Goal: Information Seeking & Learning: Learn about a topic

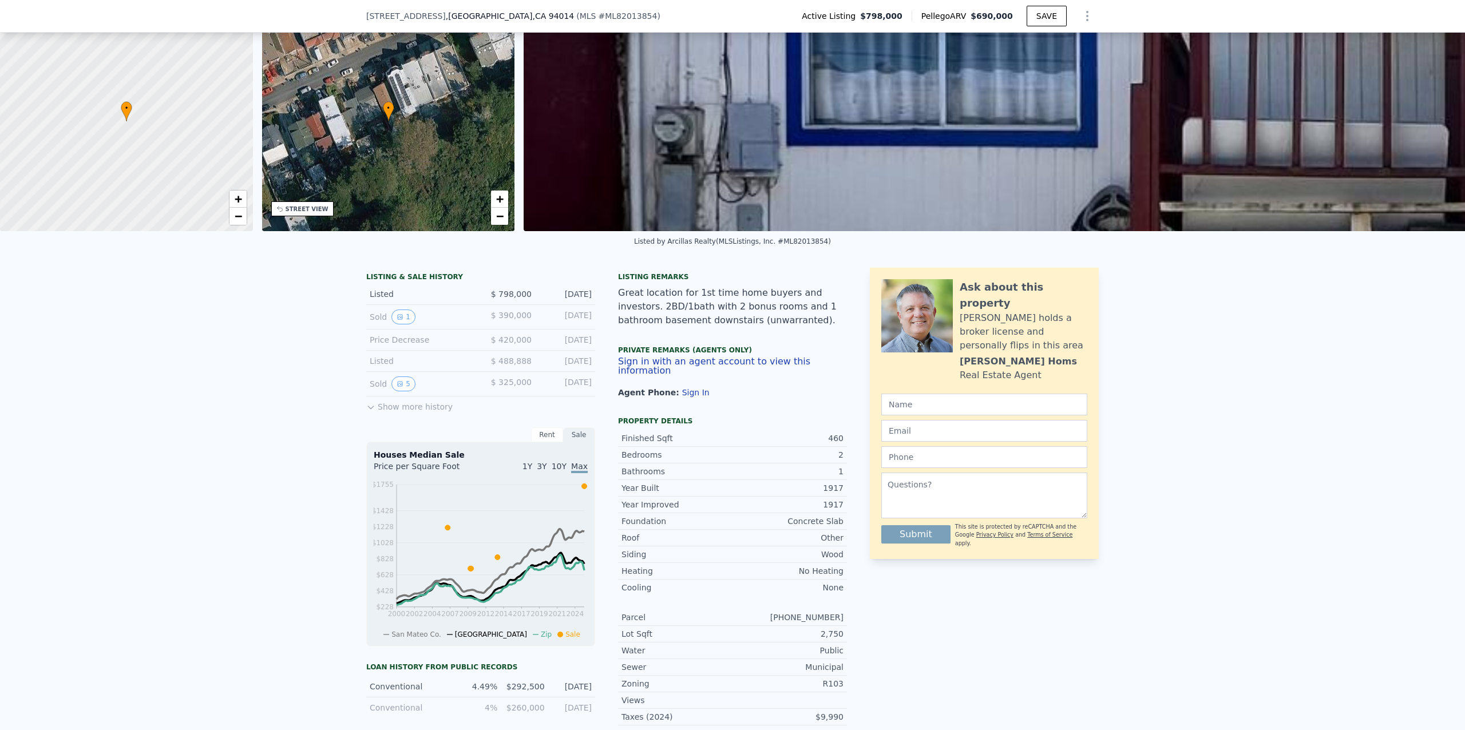
scroll to position [72, 0]
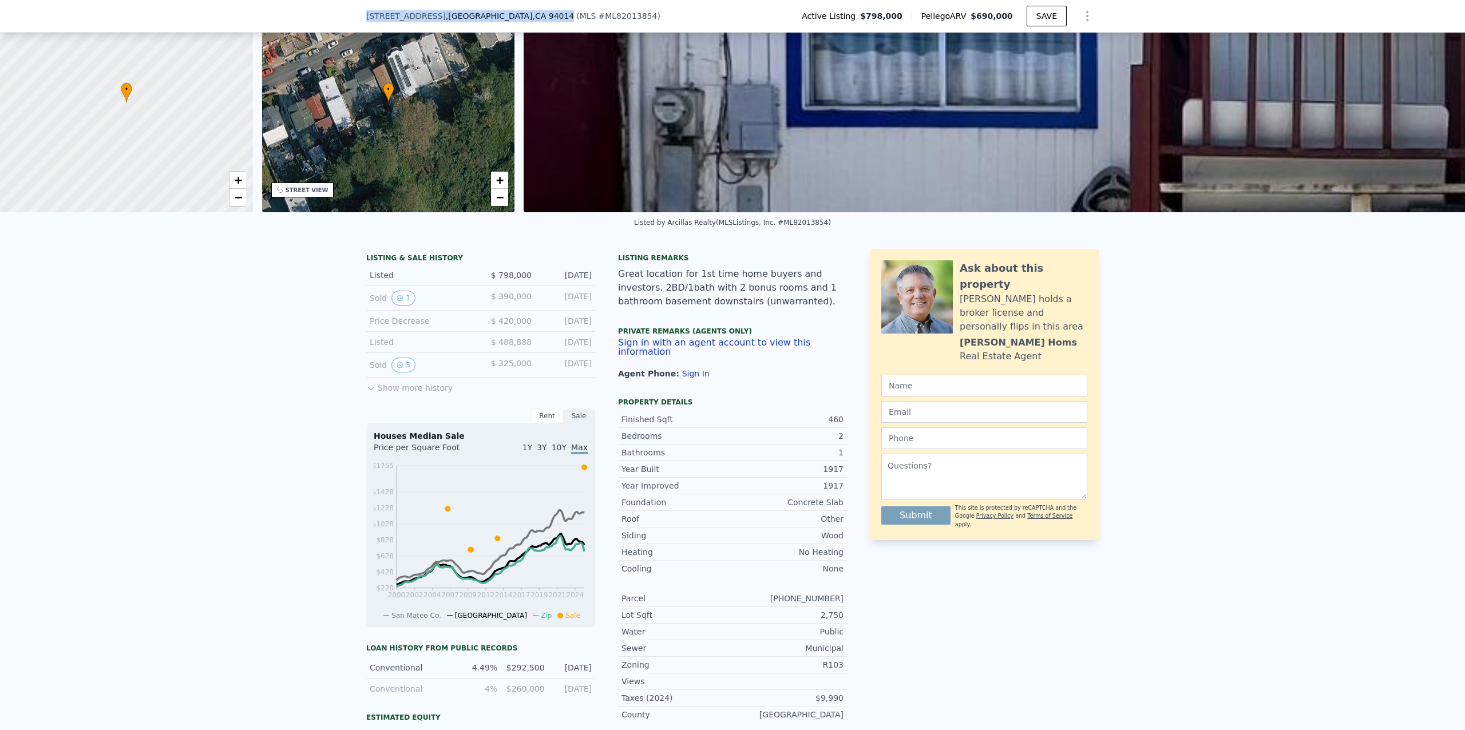
drag, startPoint x: 493, startPoint y: 16, endPoint x: 359, endPoint y: 16, distance: 133.4
click at [359, 16] on div "[STREET_ADDRESS] ( MLS # ML82013854 ) Active Listing $798,000 Pellego ARV $690,…" at bounding box center [732, 16] width 1465 height 33
copy div "[STREET_ADDRESS]"
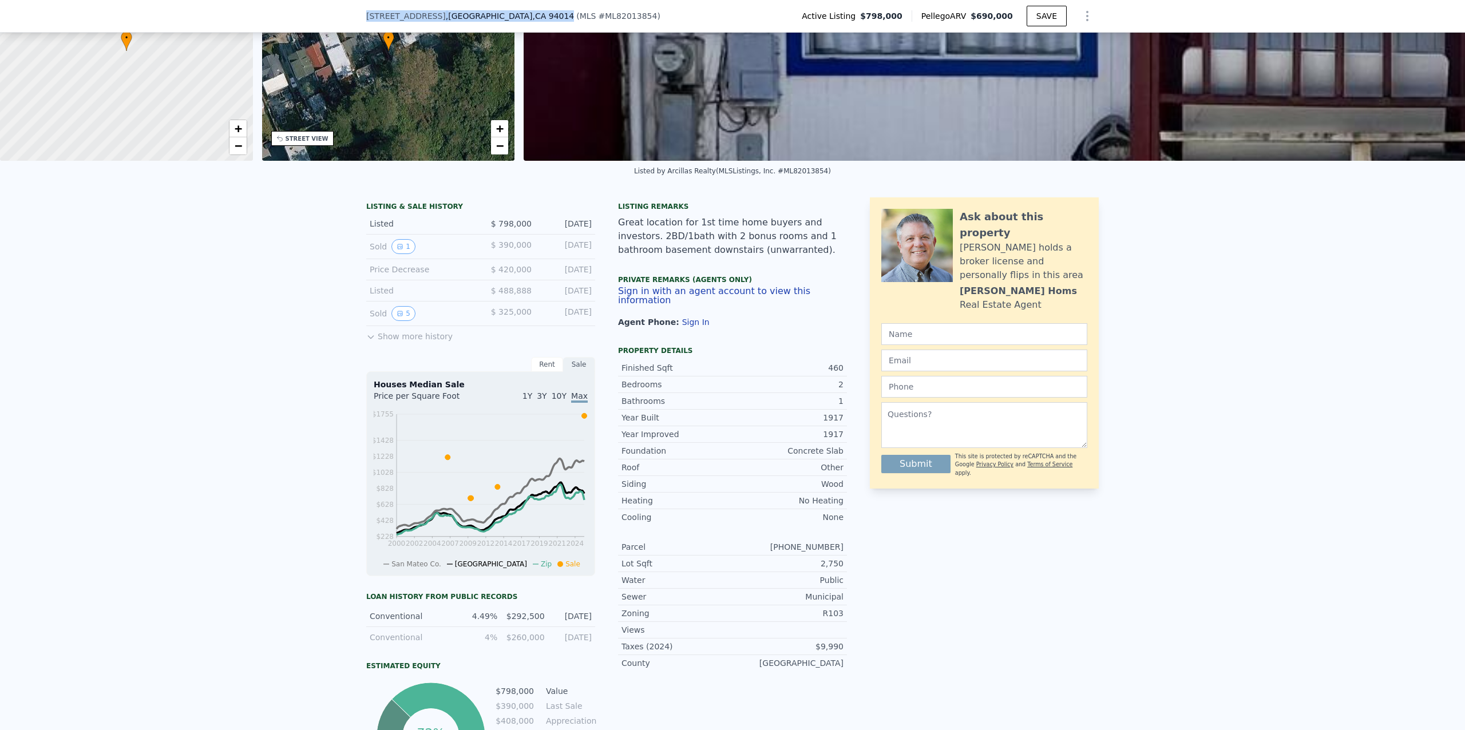
scroll to position [0, 0]
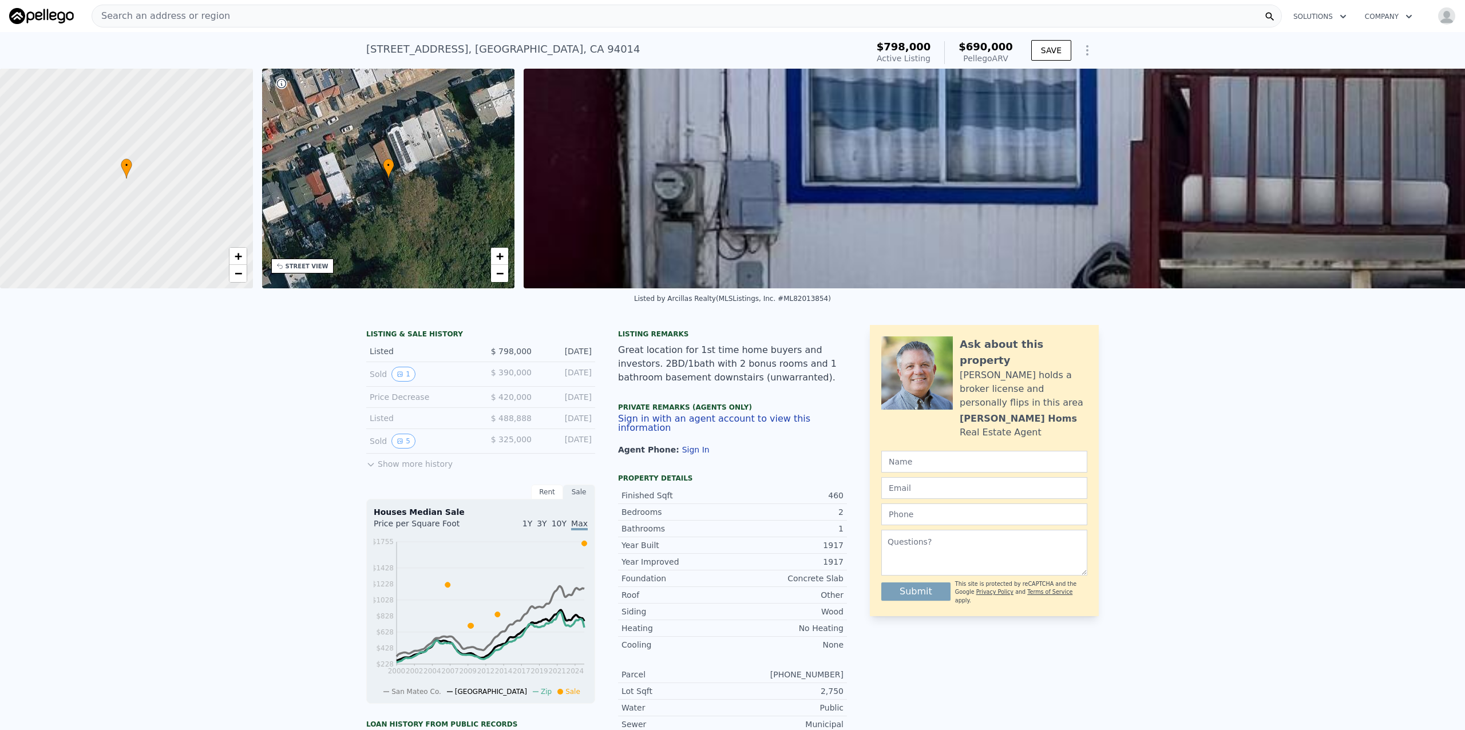
click at [335, 14] on div "Search an address or region" at bounding box center [687, 16] width 1191 height 23
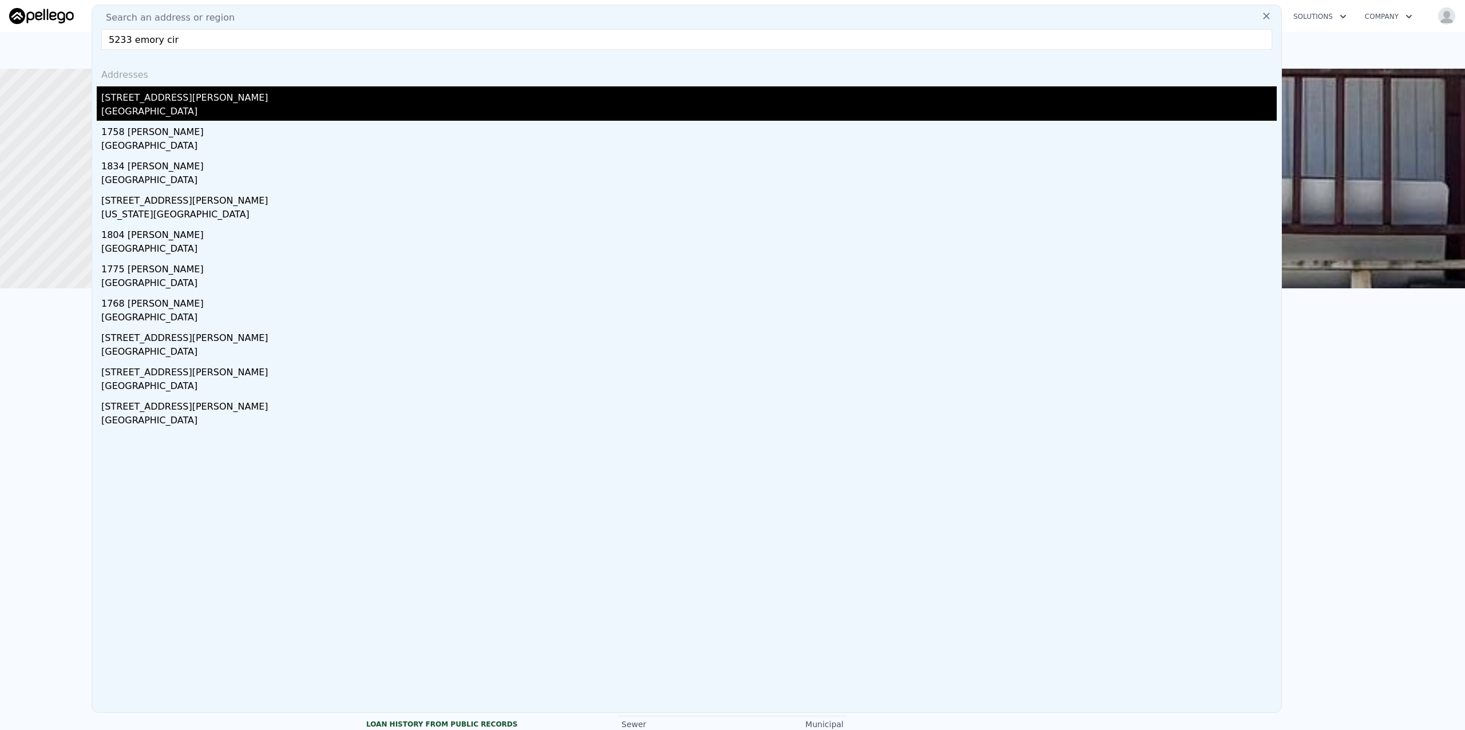
type input "5233 emory cir"
click at [156, 110] on div "[GEOGRAPHIC_DATA]" at bounding box center [689, 113] width 1176 height 16
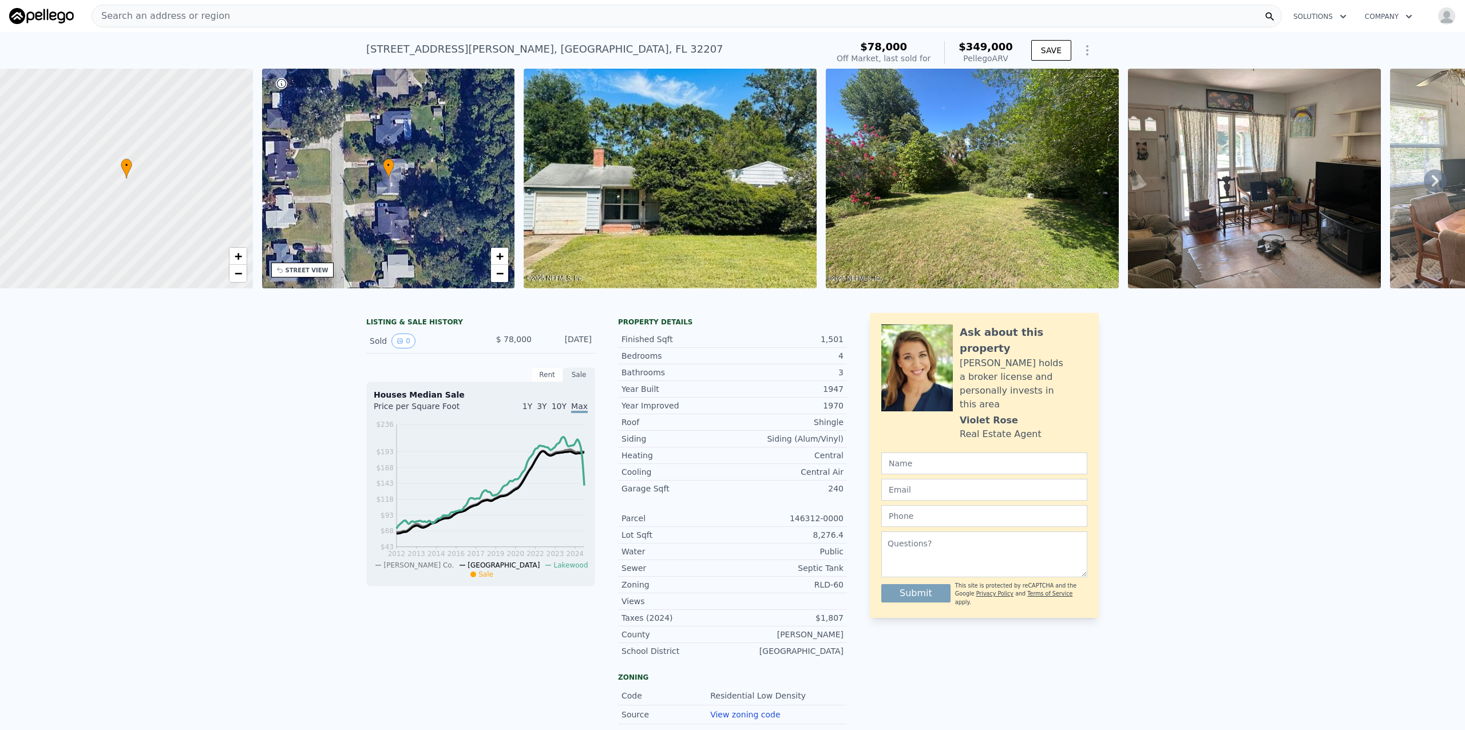
click at [733, 187] on img at bounding box center [670, 179] width 293 height 220
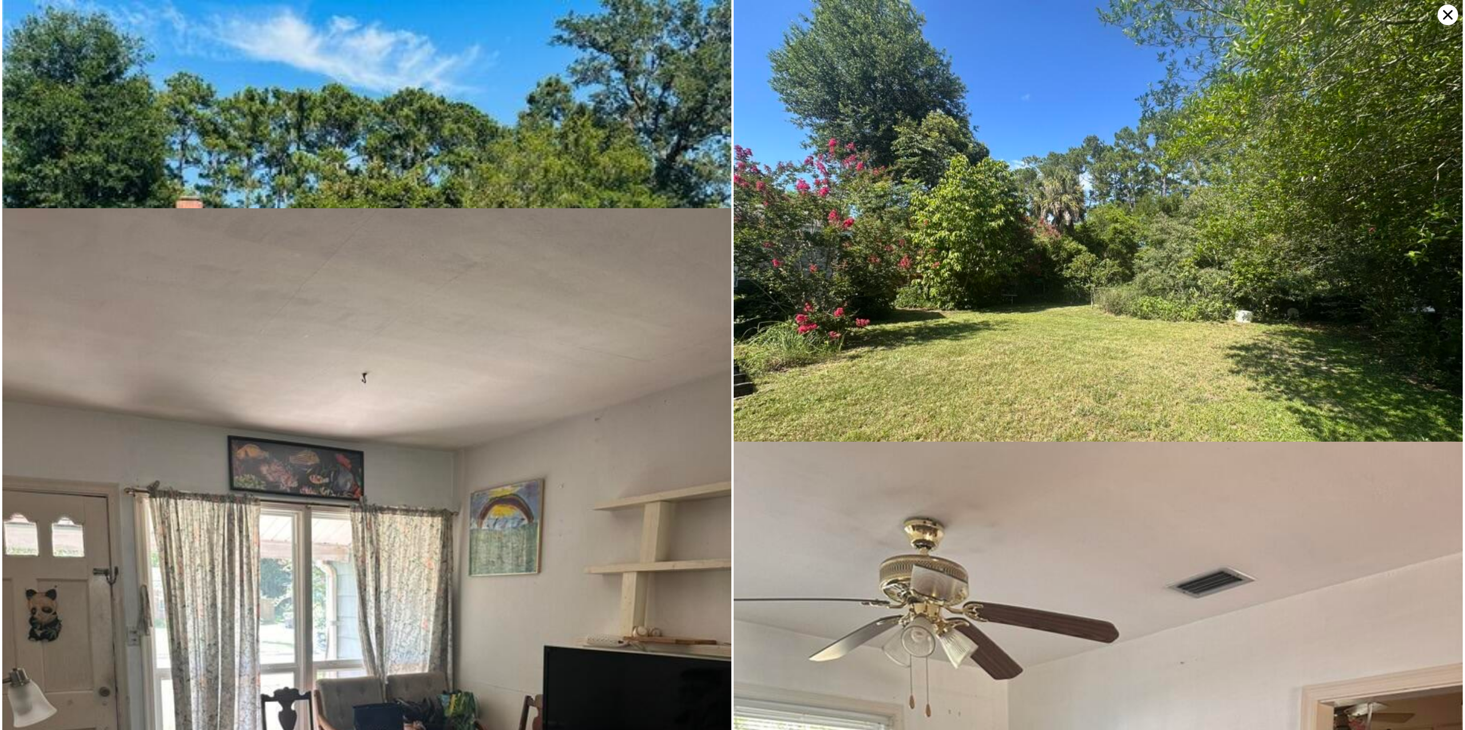
click at [1445, 11] on icon at bounding box center [1449, 15] width 10 height 10
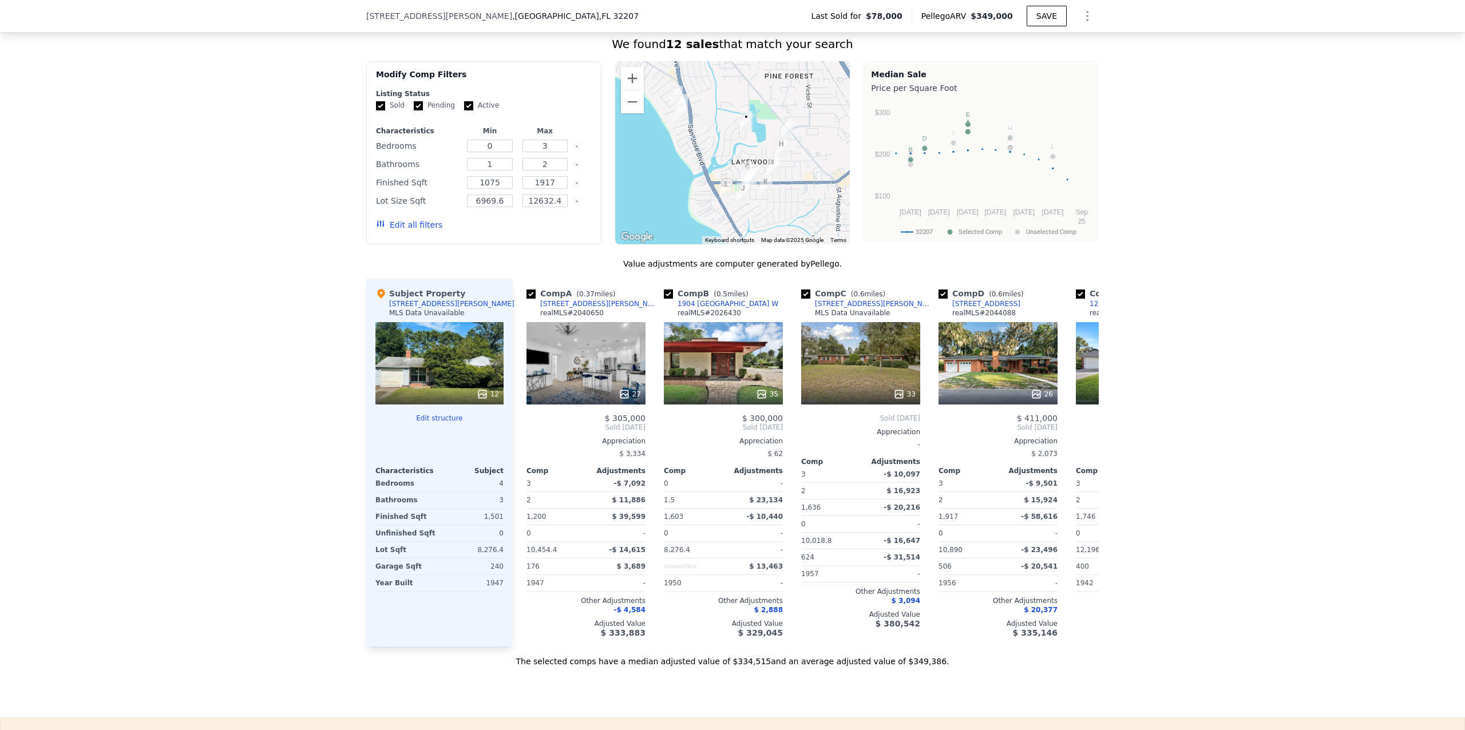
scroll to position [963, 0]
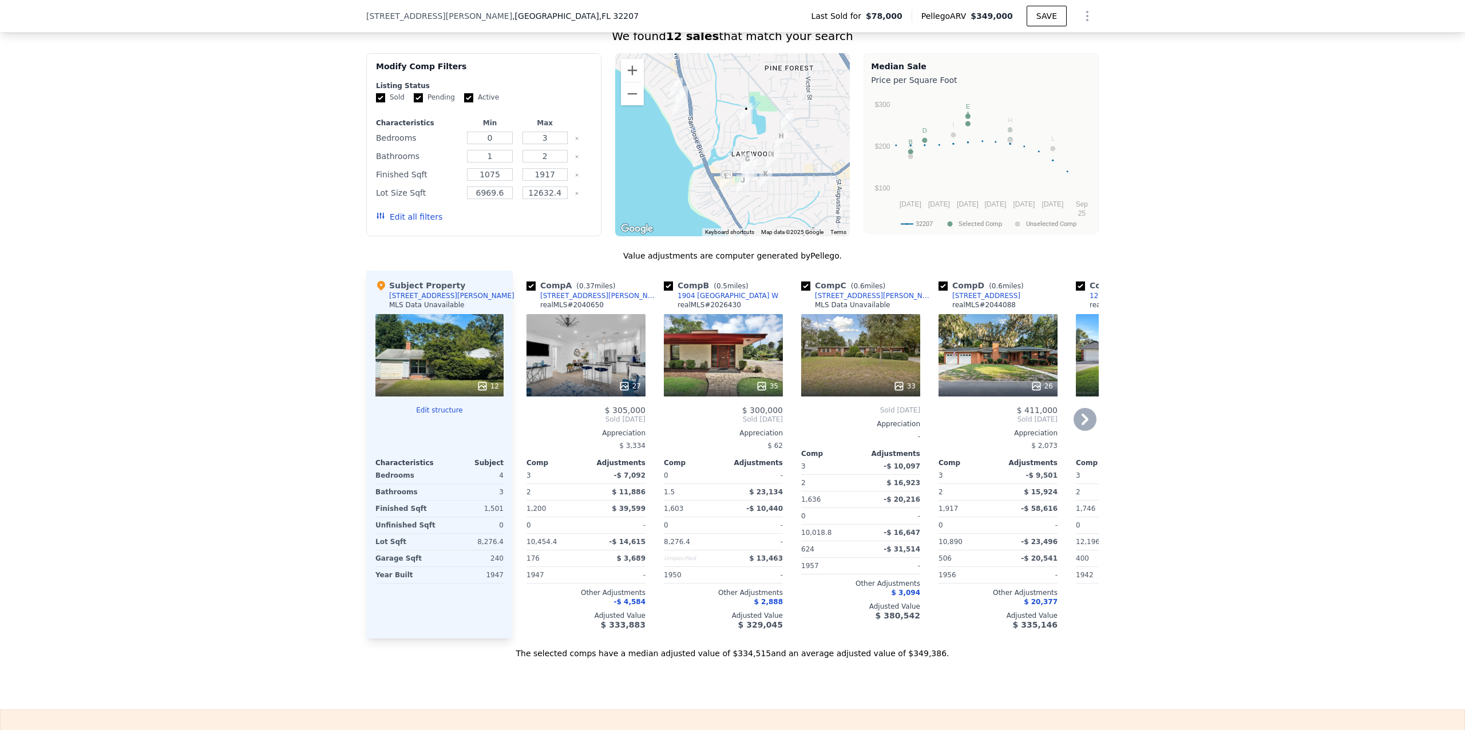
click at [801, 291] on input "checkbox" at bounding box center [805, 286] width 9 height 9
checkbox input "false"
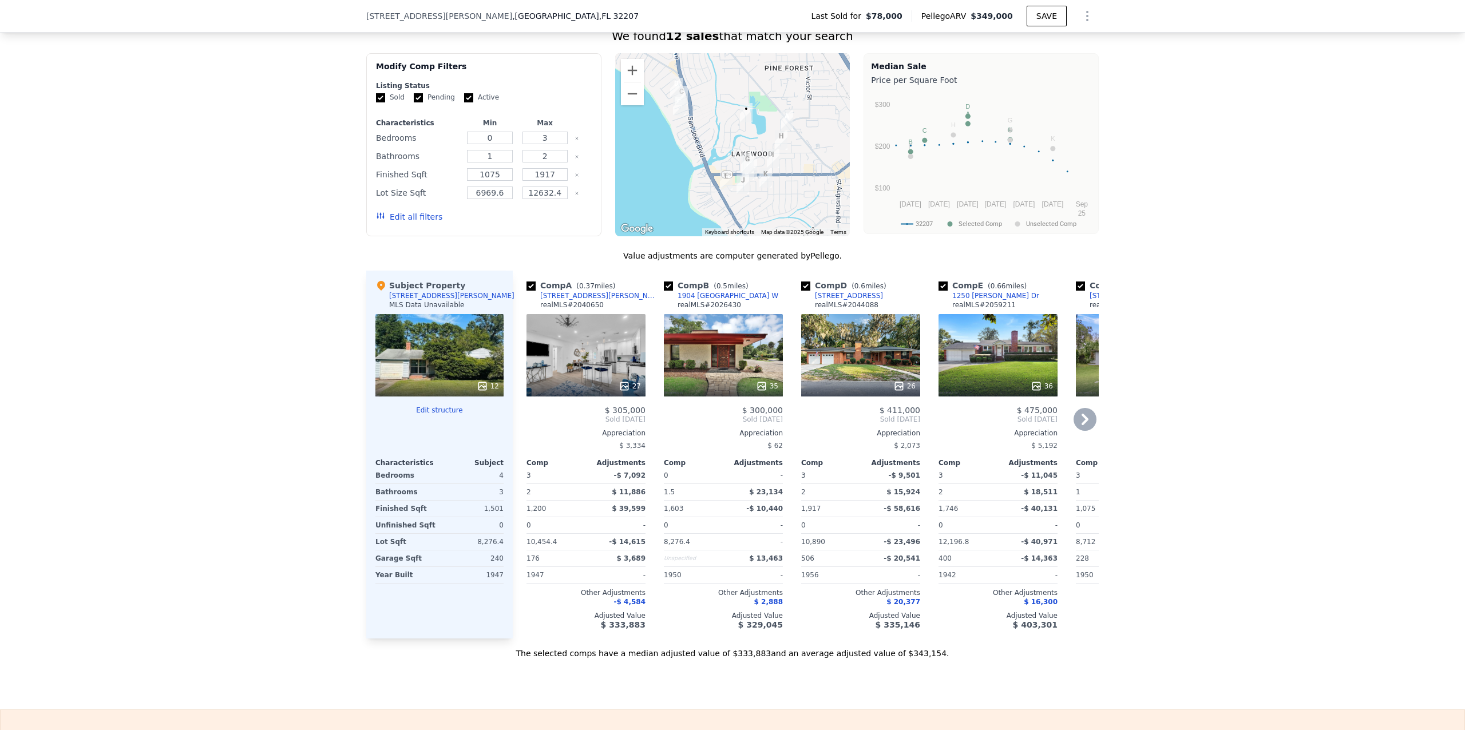
click at [801, 291] on input "checkbox" at bounding box center [805, 286] width 9 height 9
checkbox input "false"
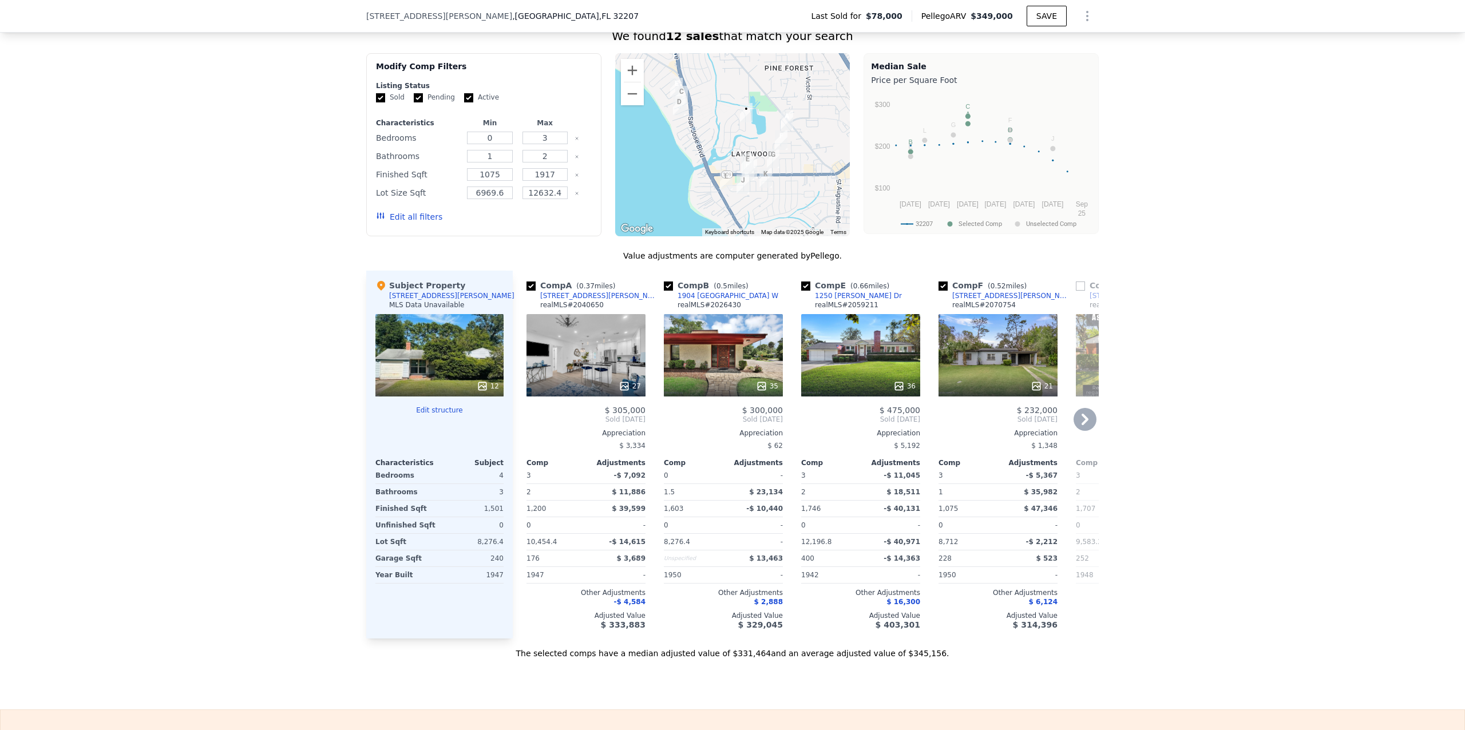
click at [939, 291] on input "checkbox" at bounding box center [943, 286] width 9 height 9
checkbox input "false"
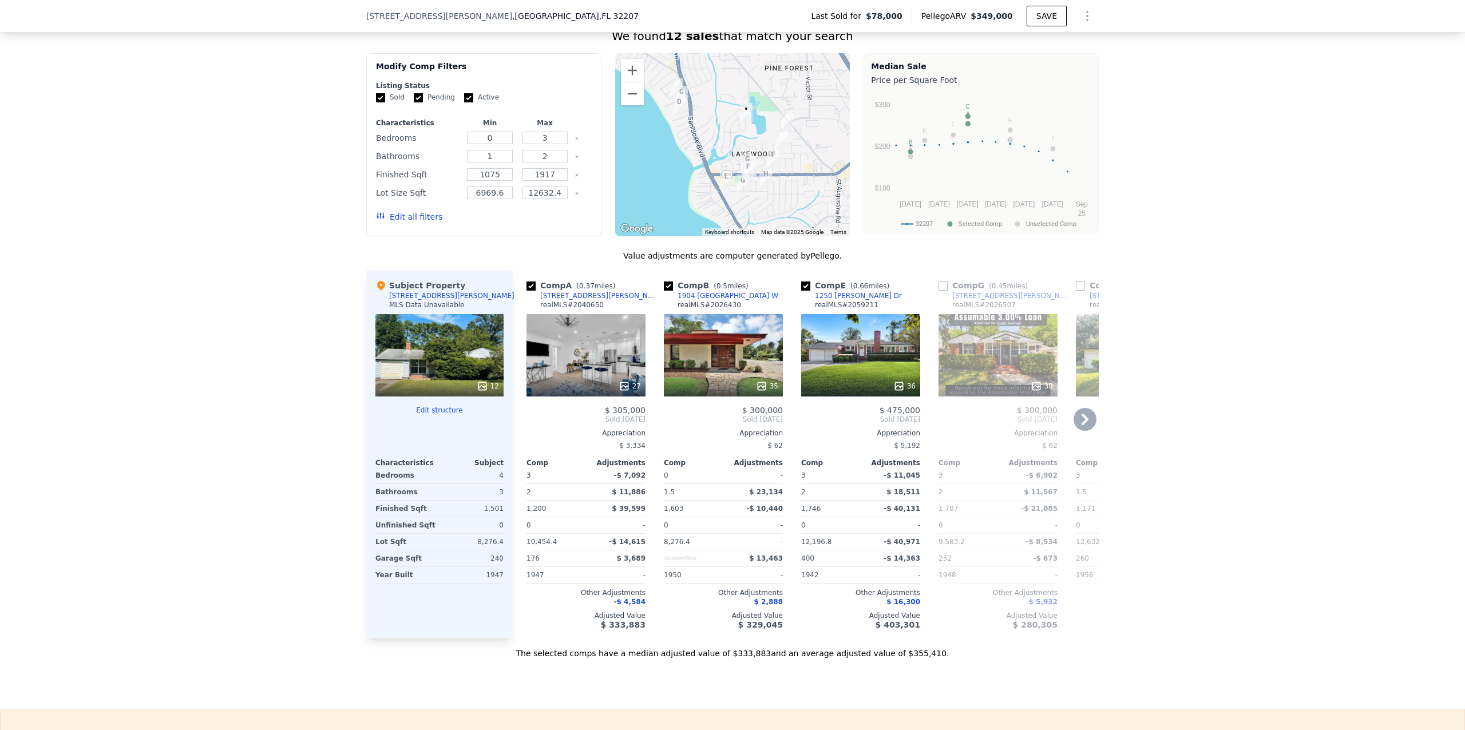
click at [801, 291] on input "checkbox" at bounding box center [805, 286] width 9 height 9
checkbox input "false"
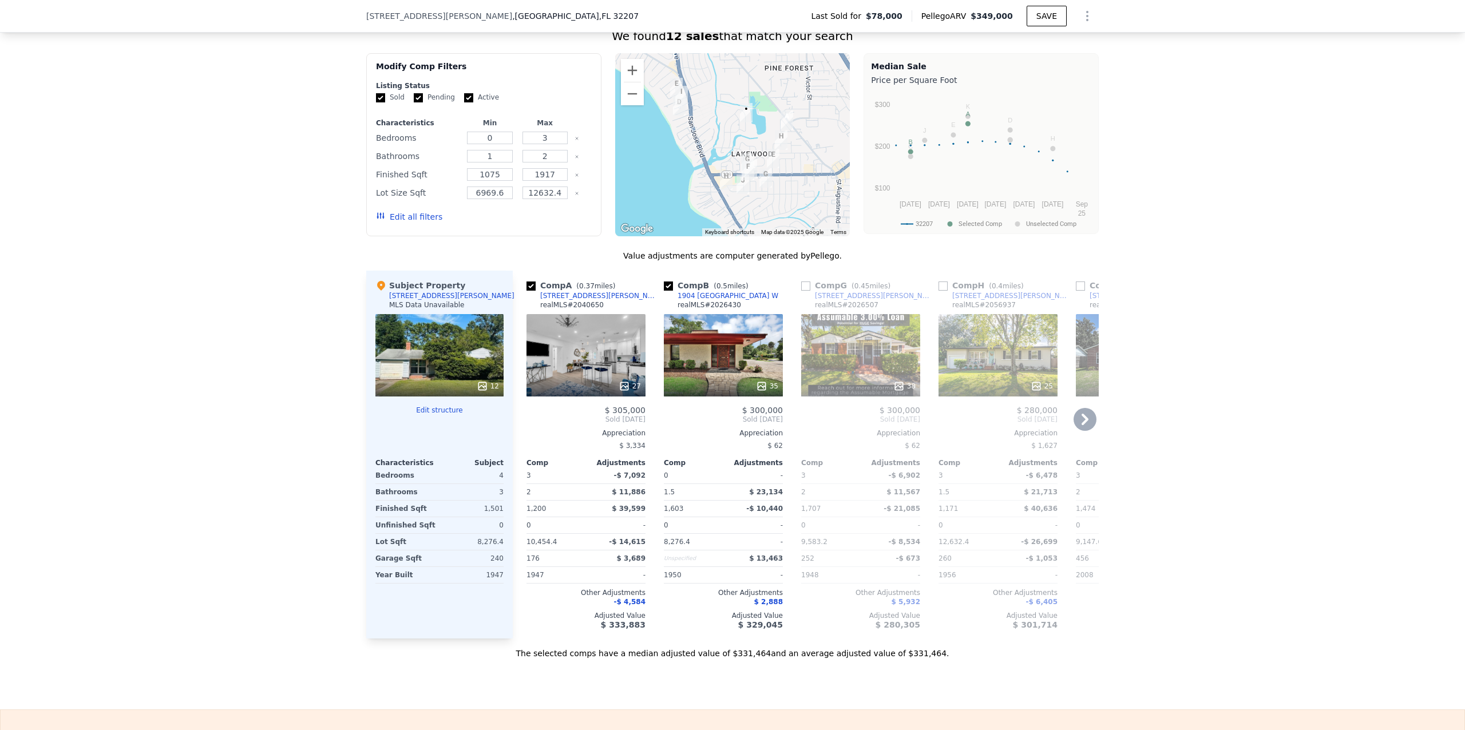
click at [1084, 431] on icon at bounding box center [1085, 419] width 23 height 23
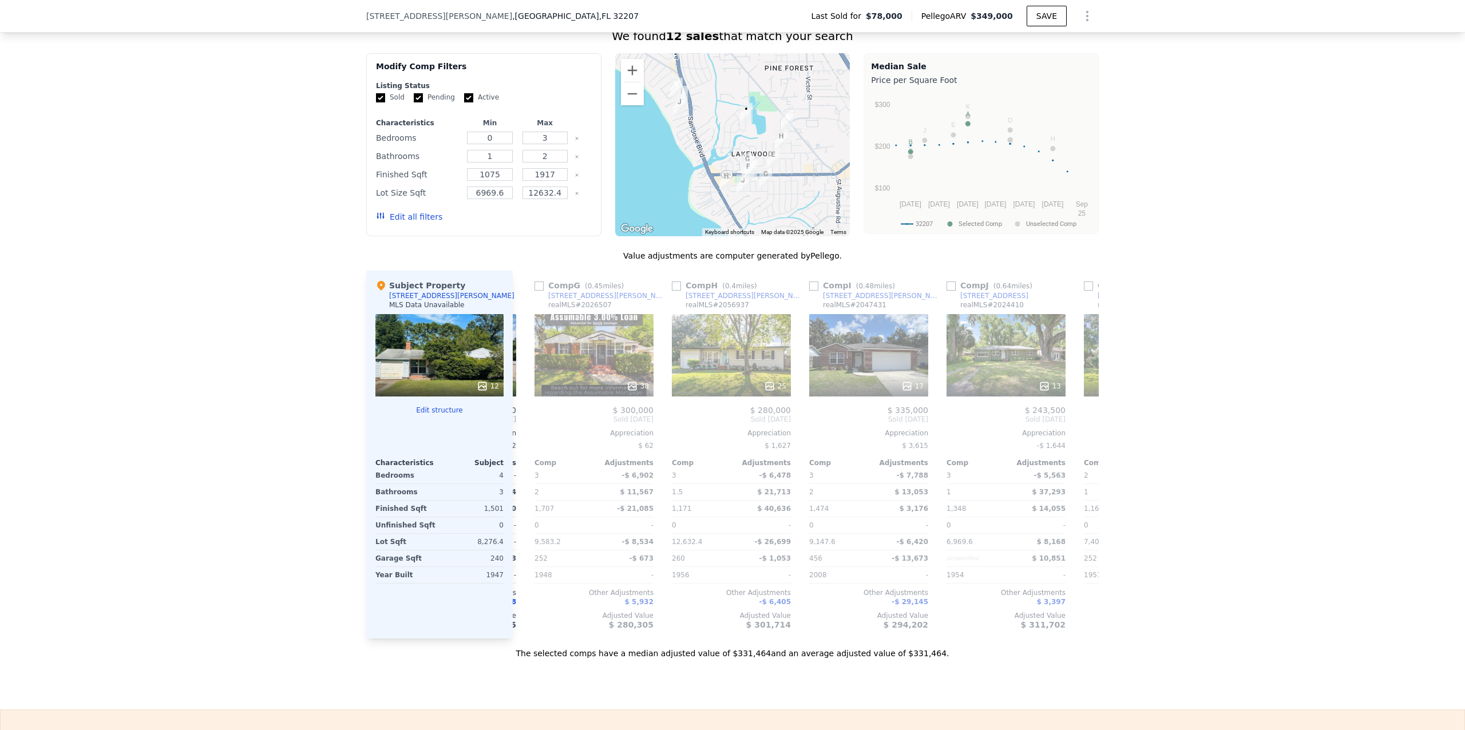
scroll to position [0, 275]
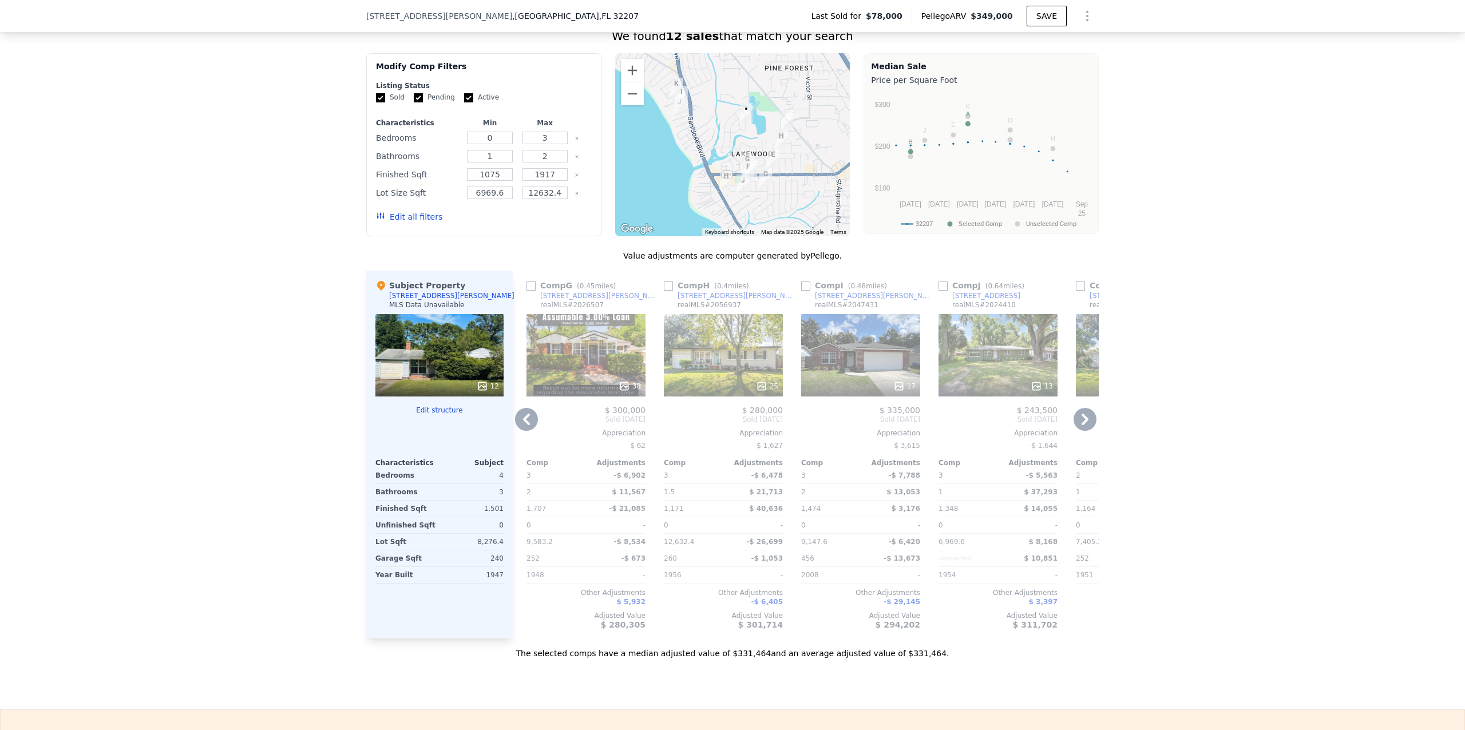
click at [414, 102] on input "Pending" at bounding box center [418, 97] width 9 height 9
checkbox input "true"
click at [464, 102] on input "Active" at bounding box center [468, 97] width 9 height 9
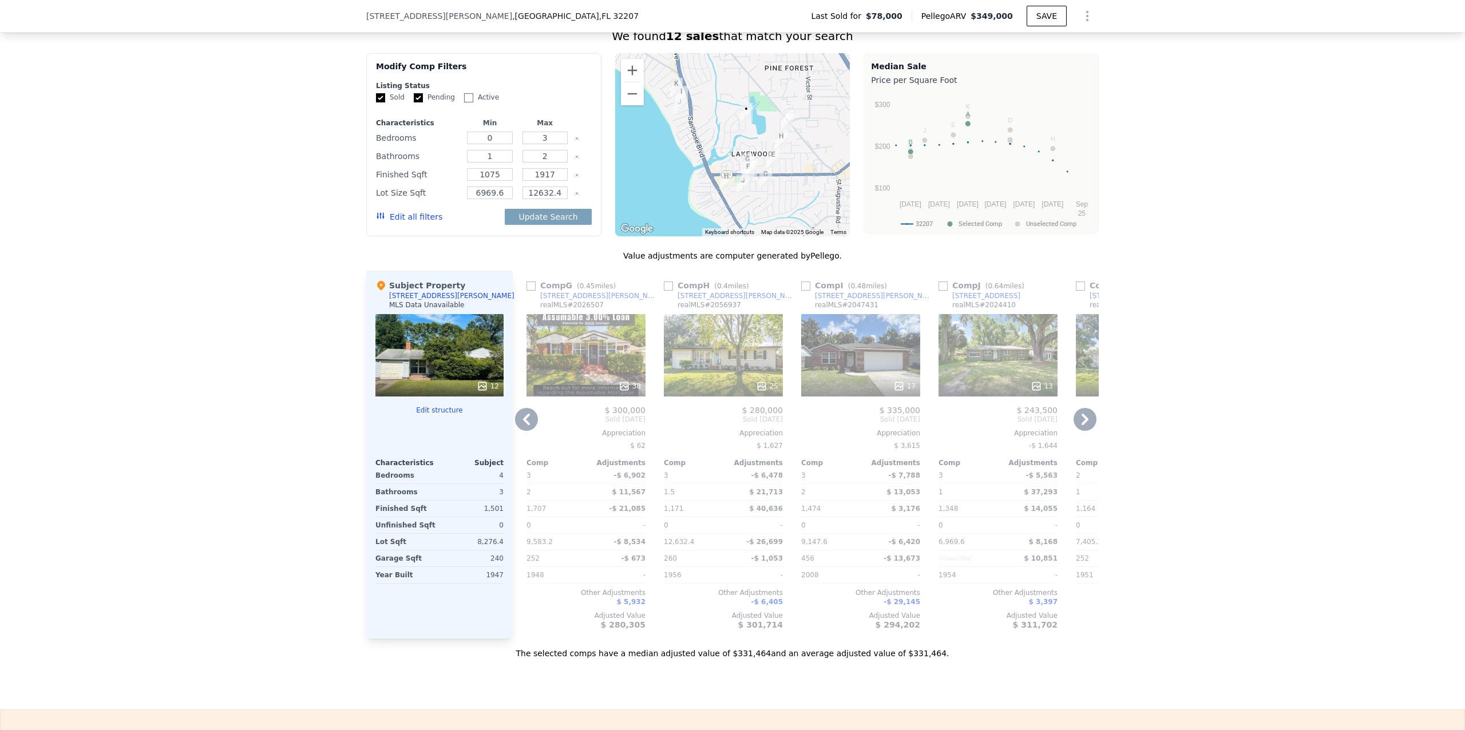
checkbox input "true"
click at [1081, 429] on icon at bounding box center [1085, 419] width 23 height 23
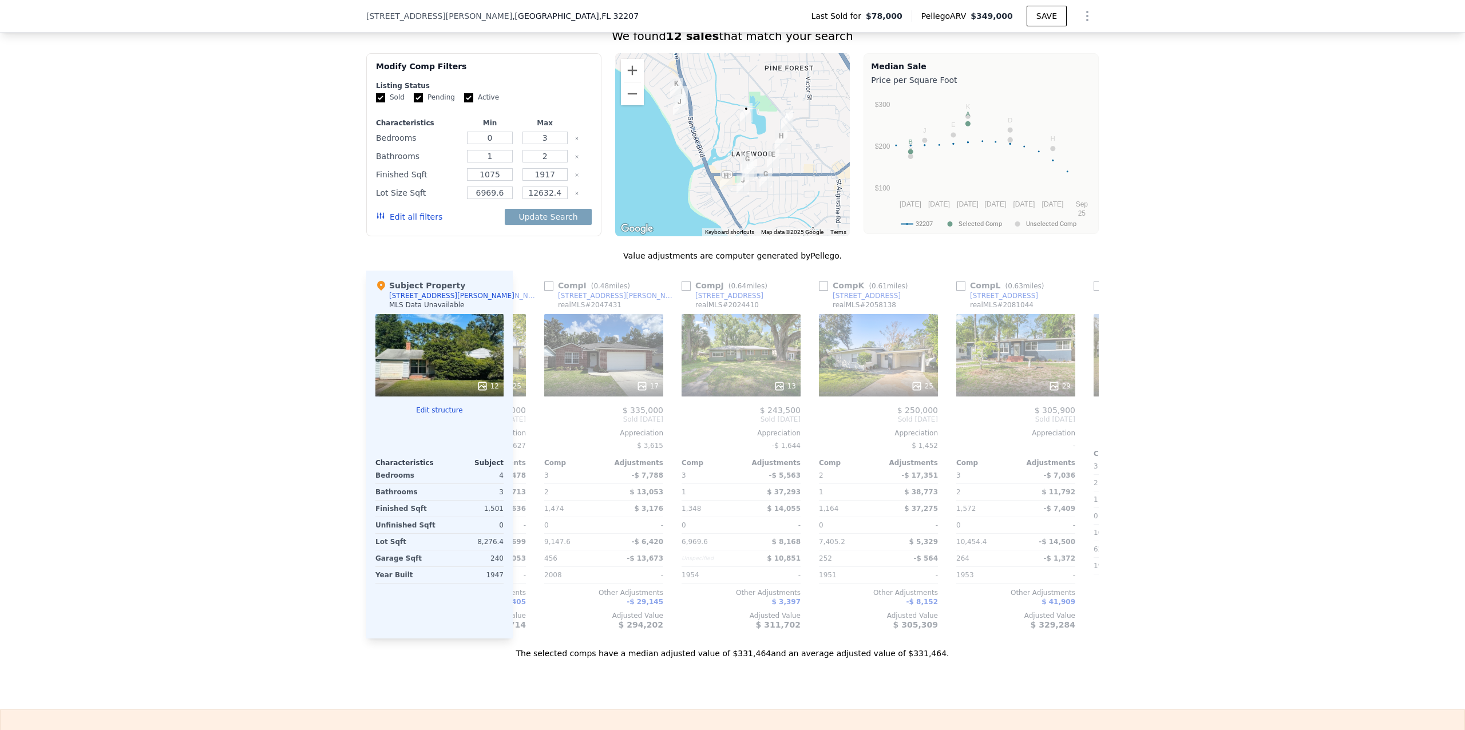
scroll to position [0, 550]
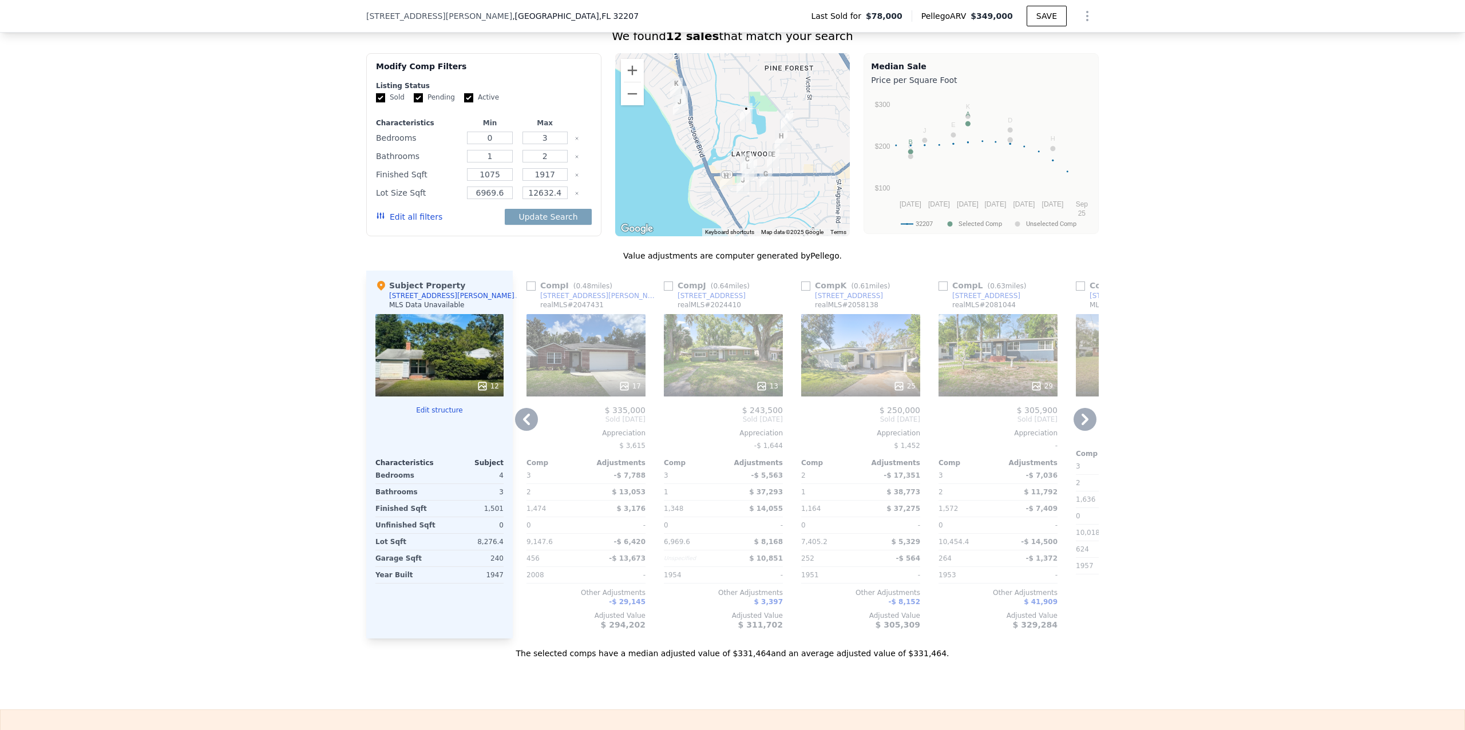
click at [1081, 429] on icon at bounding box center [1085, 419] width 23 height 23
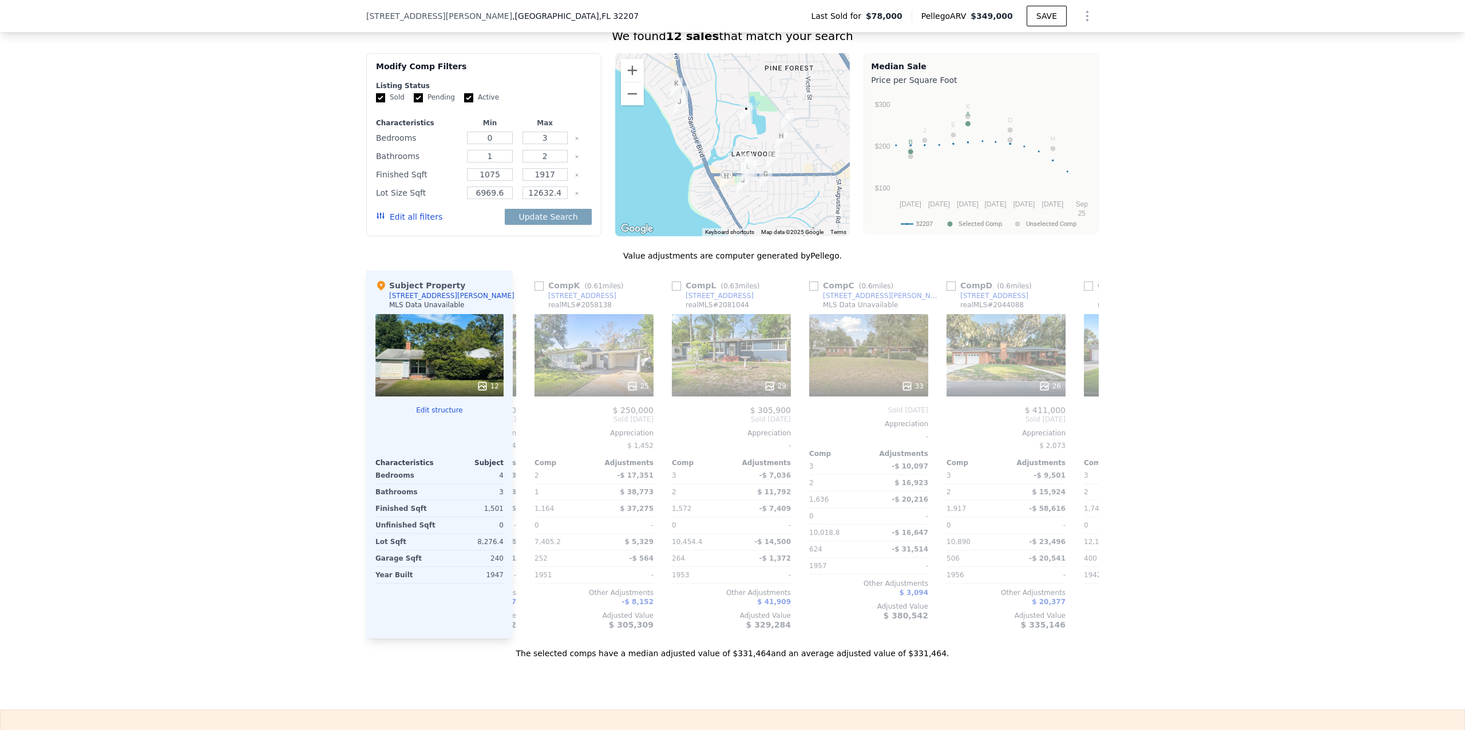
scroll to position [0, 824]
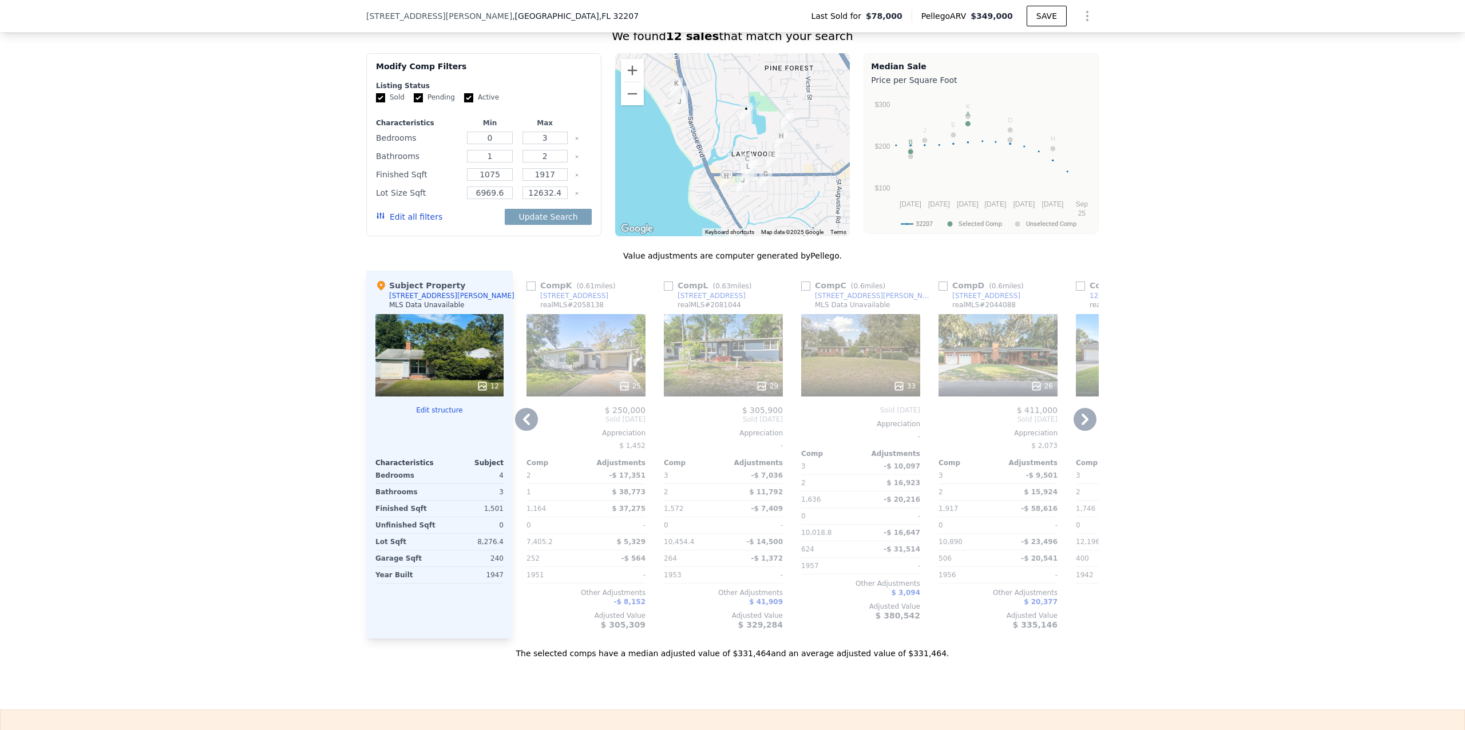
click at [1081, 429] on icon at bounding box center [1085, 419] width 23 height 23
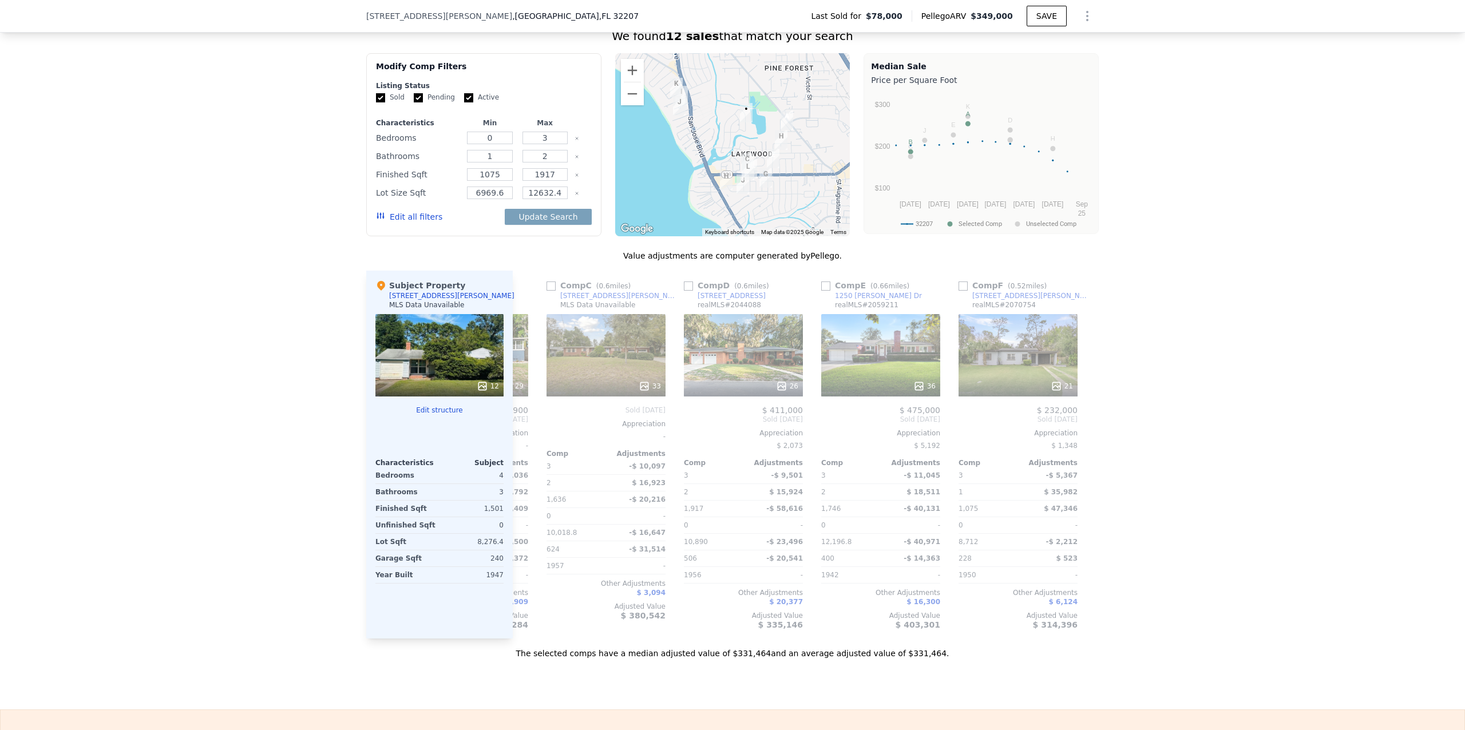
scroll to position [0, 1090]
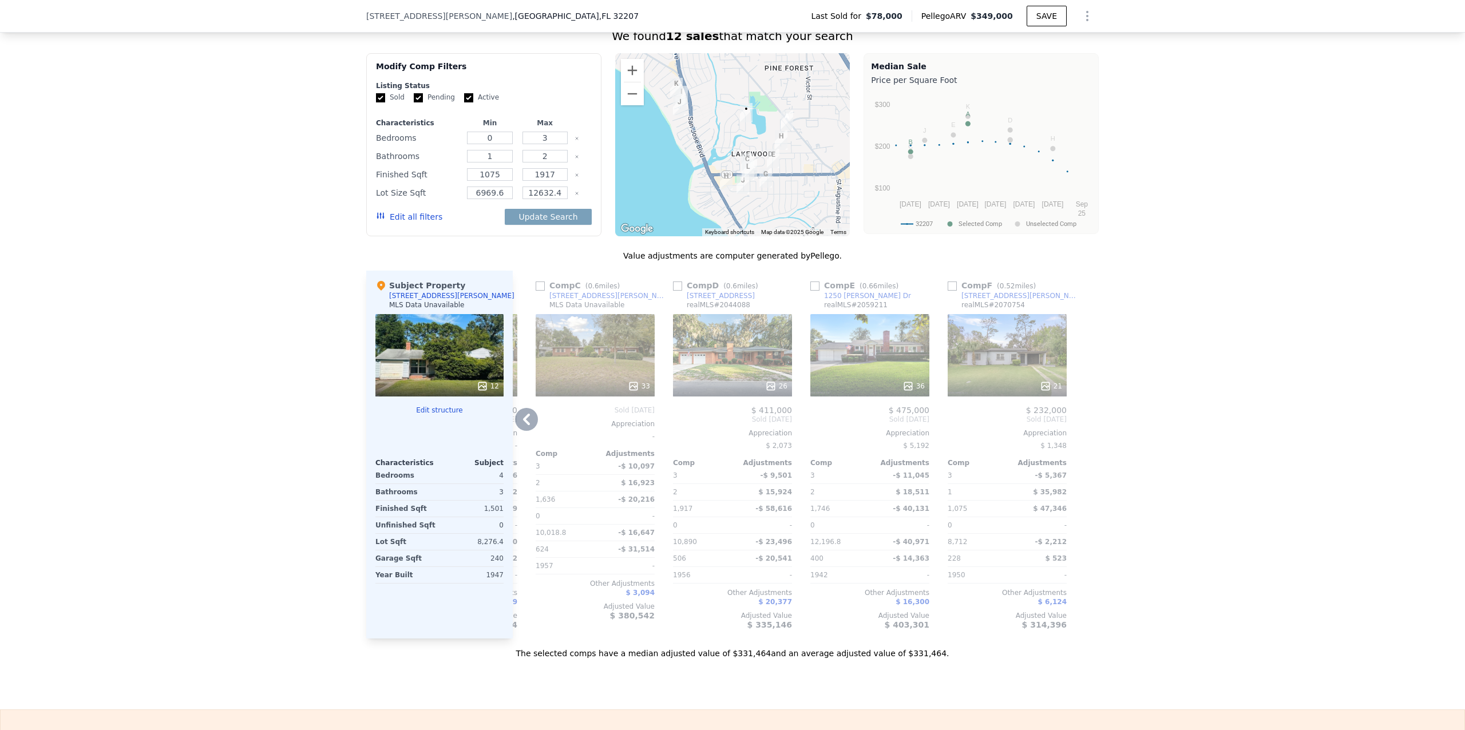
click at [1081, 429] on div at bounding box center [1090, 455] width 18 height 368
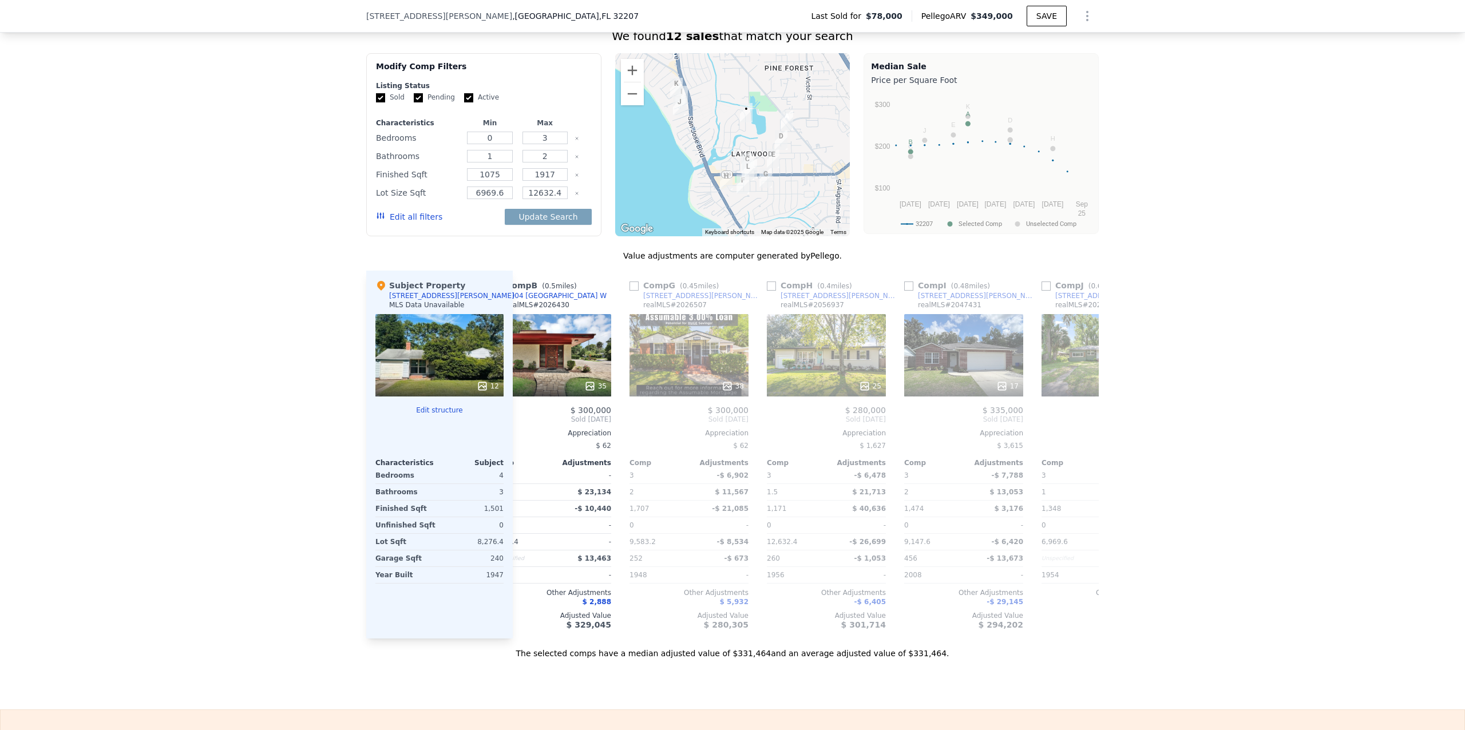
scroll to position [0, 0]
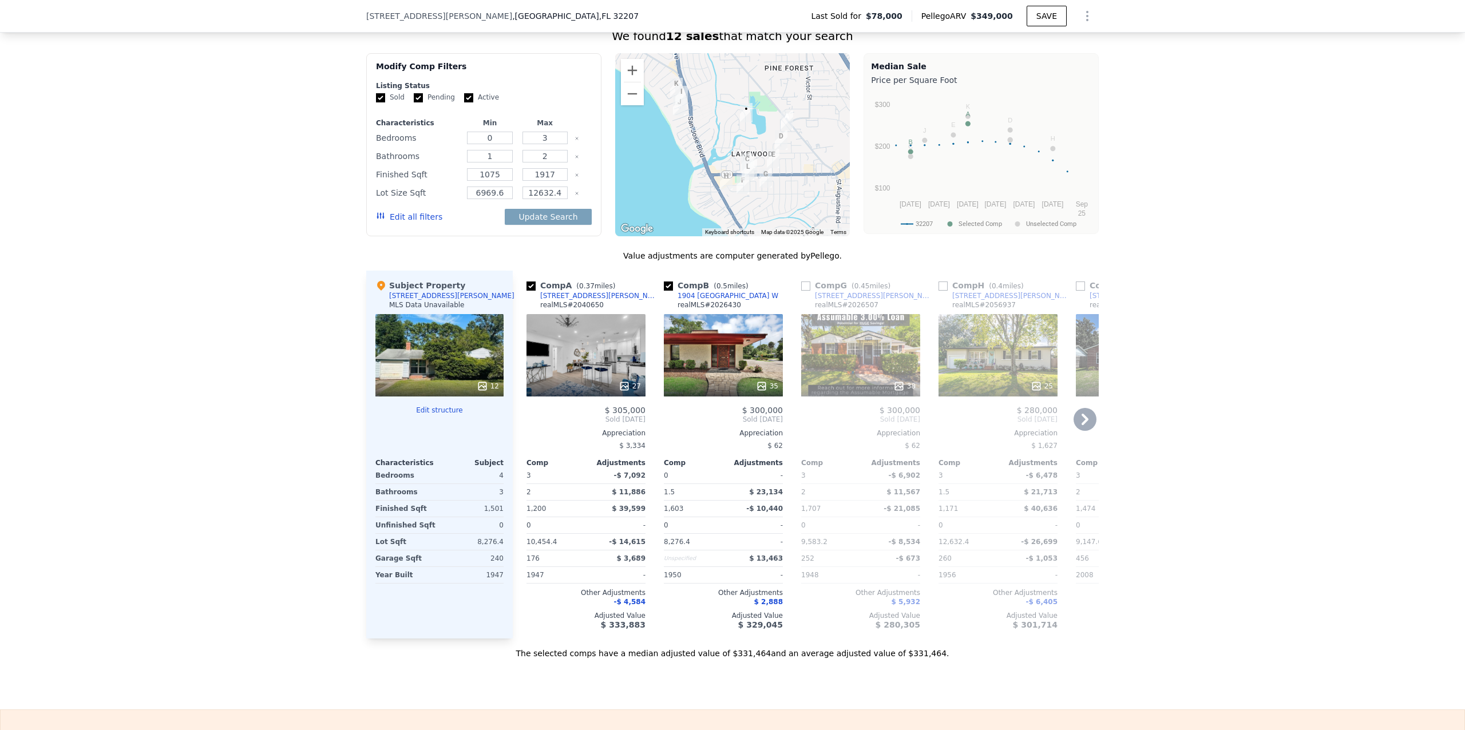
click at [1081, 431] on icon at bounding box center [1085, 419] width 23 height 23
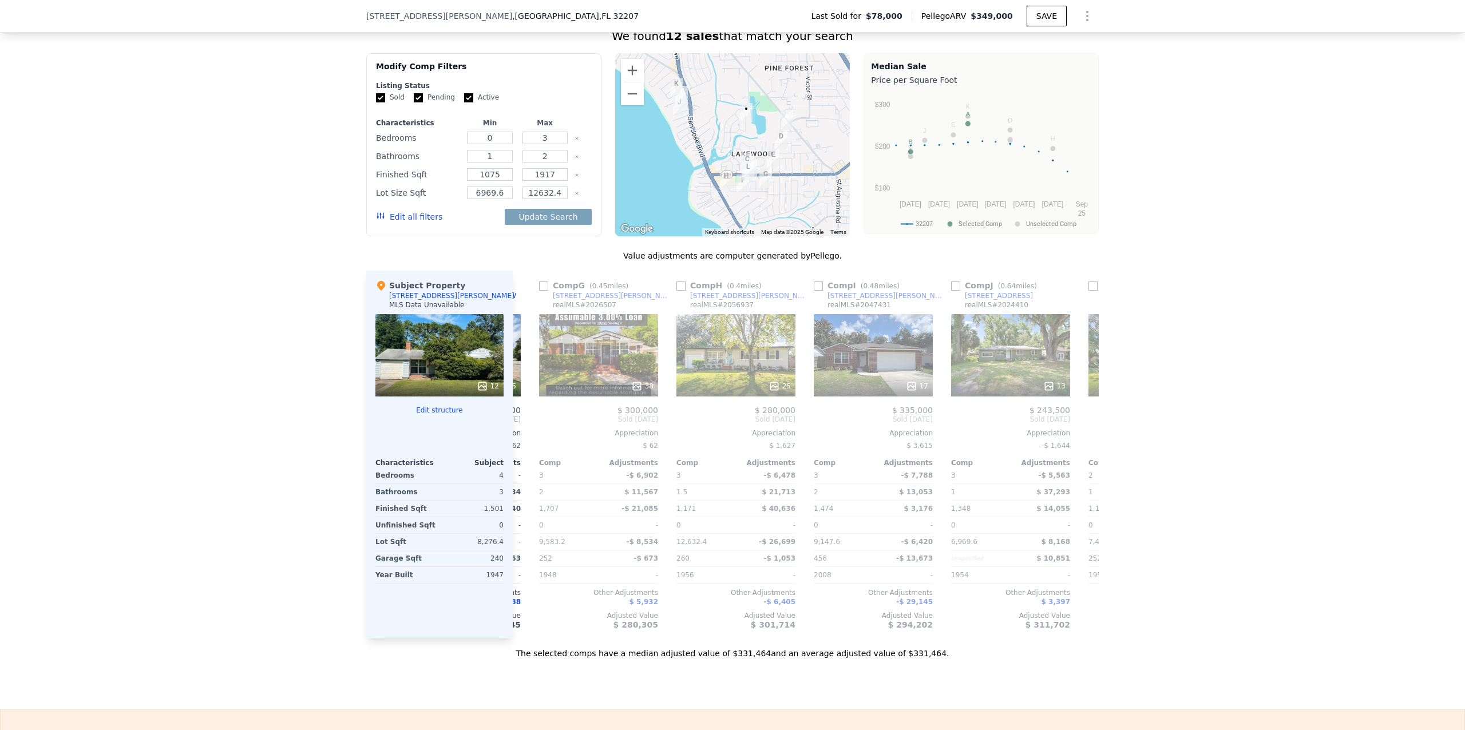
scroll to position [0, 275]
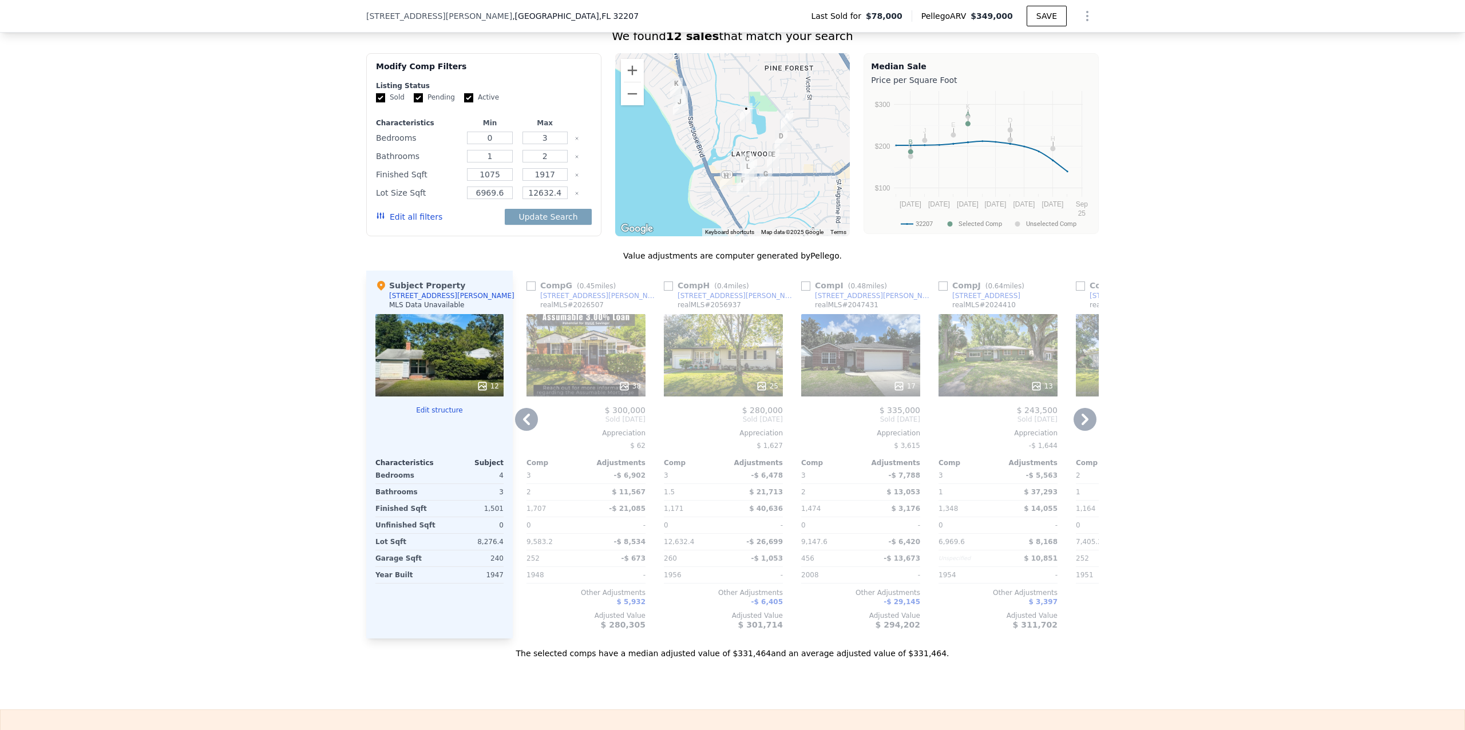
click at [1080, 430] on icon at bounding box center [1085, 419] width 23 height 23
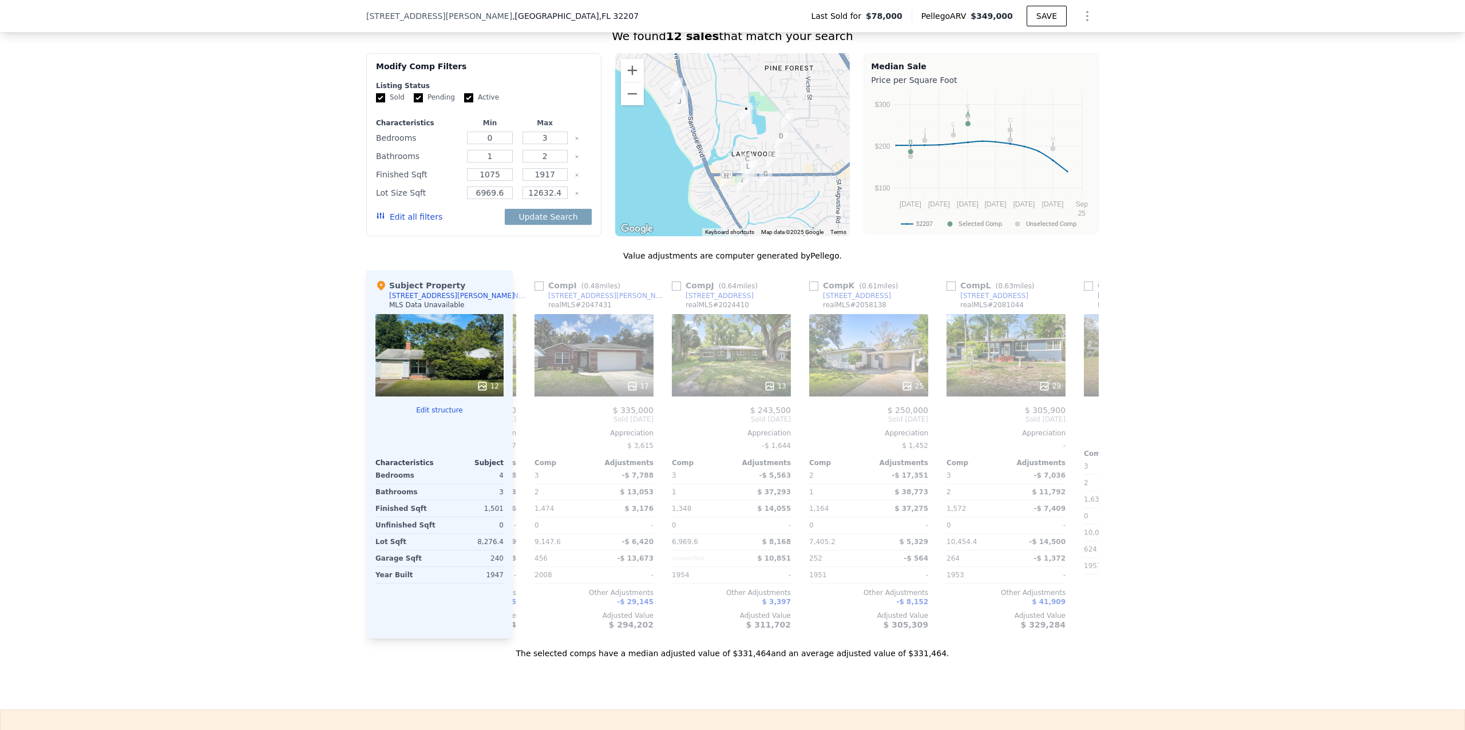
scroll to position [0, 550]
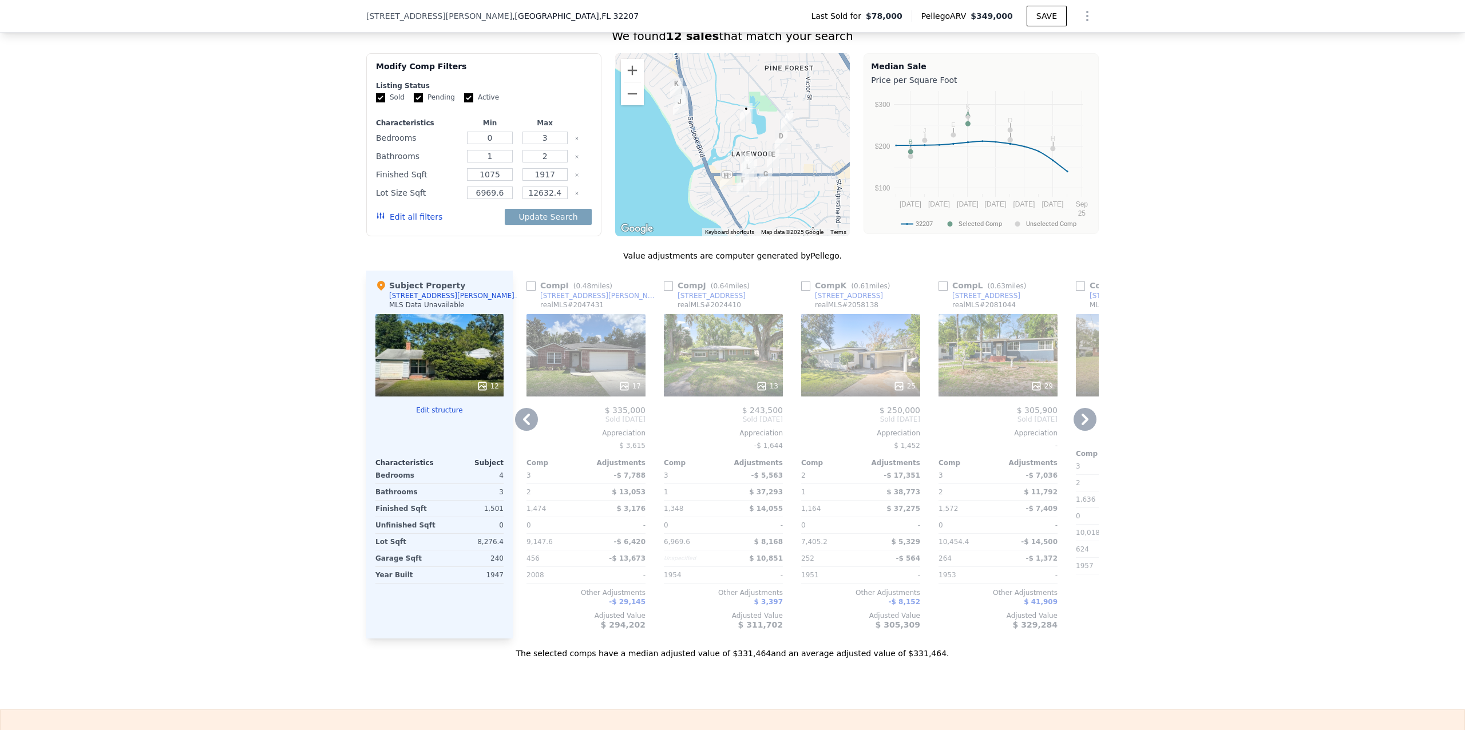
click at [1076, 291] on input "checkbox" at bounding box center [1080, 286] width 9 height 9
checkbox input "true"
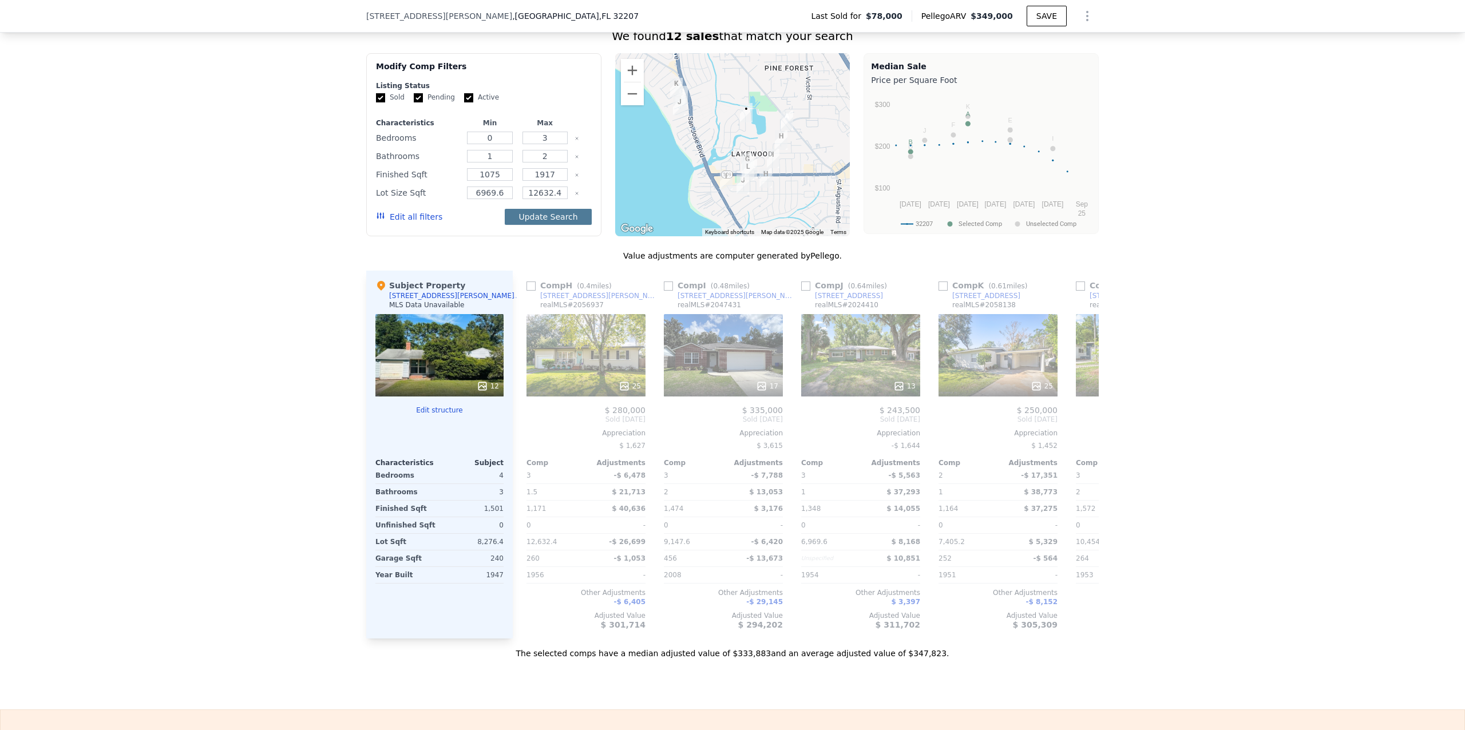
click at [541, 225] on button "Update Search" at bounding box center [548, 217] width 86 height 16
click at [517, 90] on div "Listing Status" at bounding box center [484, 85] width 216 height 9
click at [409, 223] on button "Edit all filters" at bounding box center [409, 216] width 66 height 11
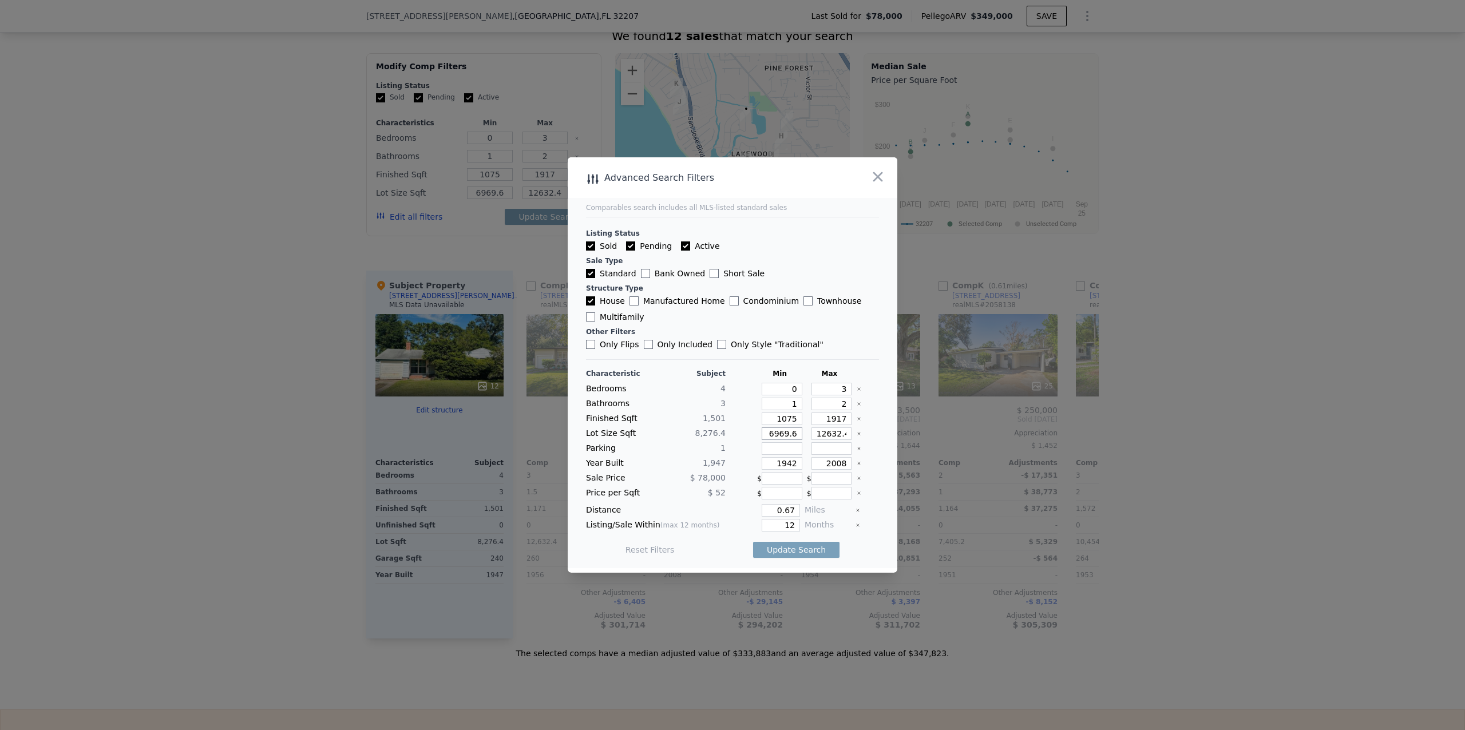
click at [788, 433] on input "6969.6" at bounding box center [782, 434] width 41 height 13
type input "6969"
click at [838, 435] on input "12632.4" at bounding box center [832, 434] width 41 height 13
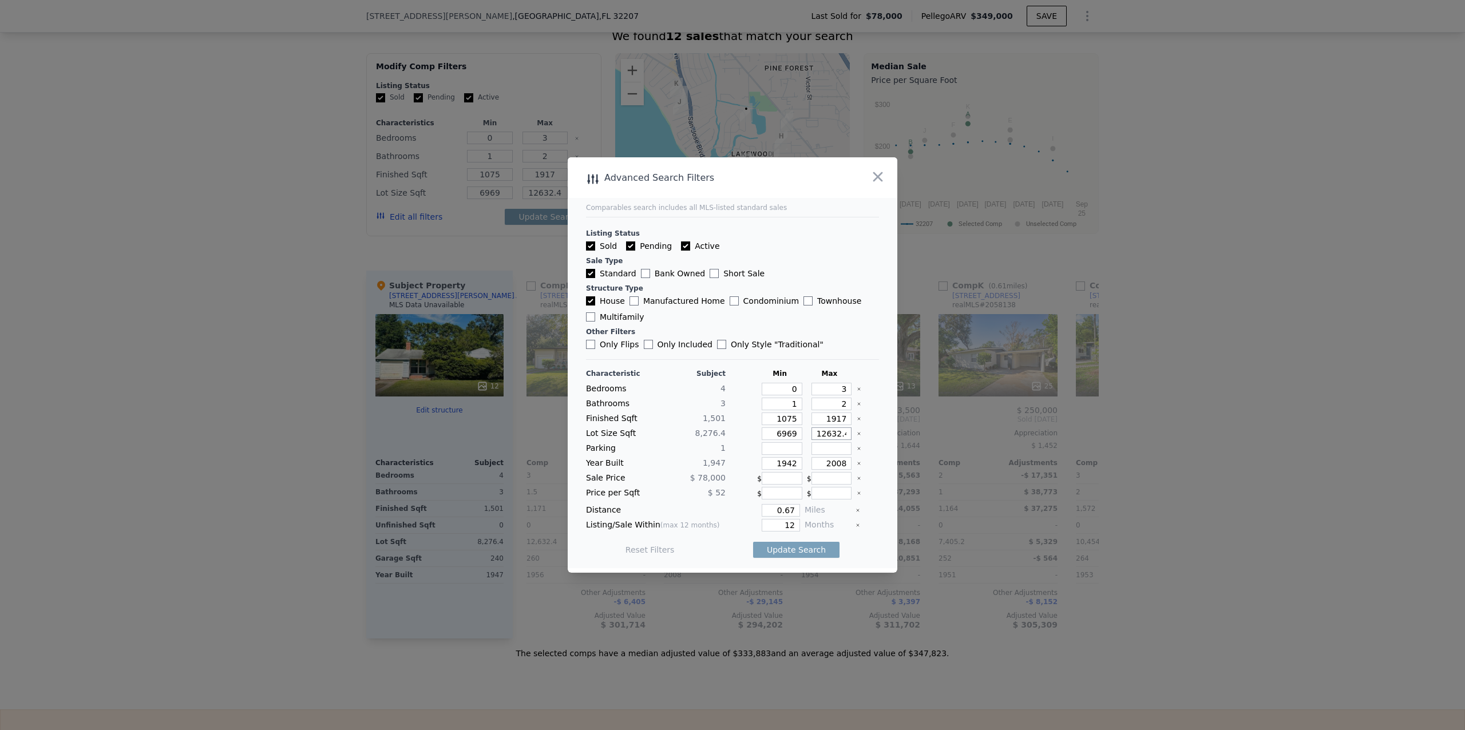
type input "12632"
click at [791, 465] on input "1942" at bounding box center [782, 463] width 41 height 13
type input "1930"
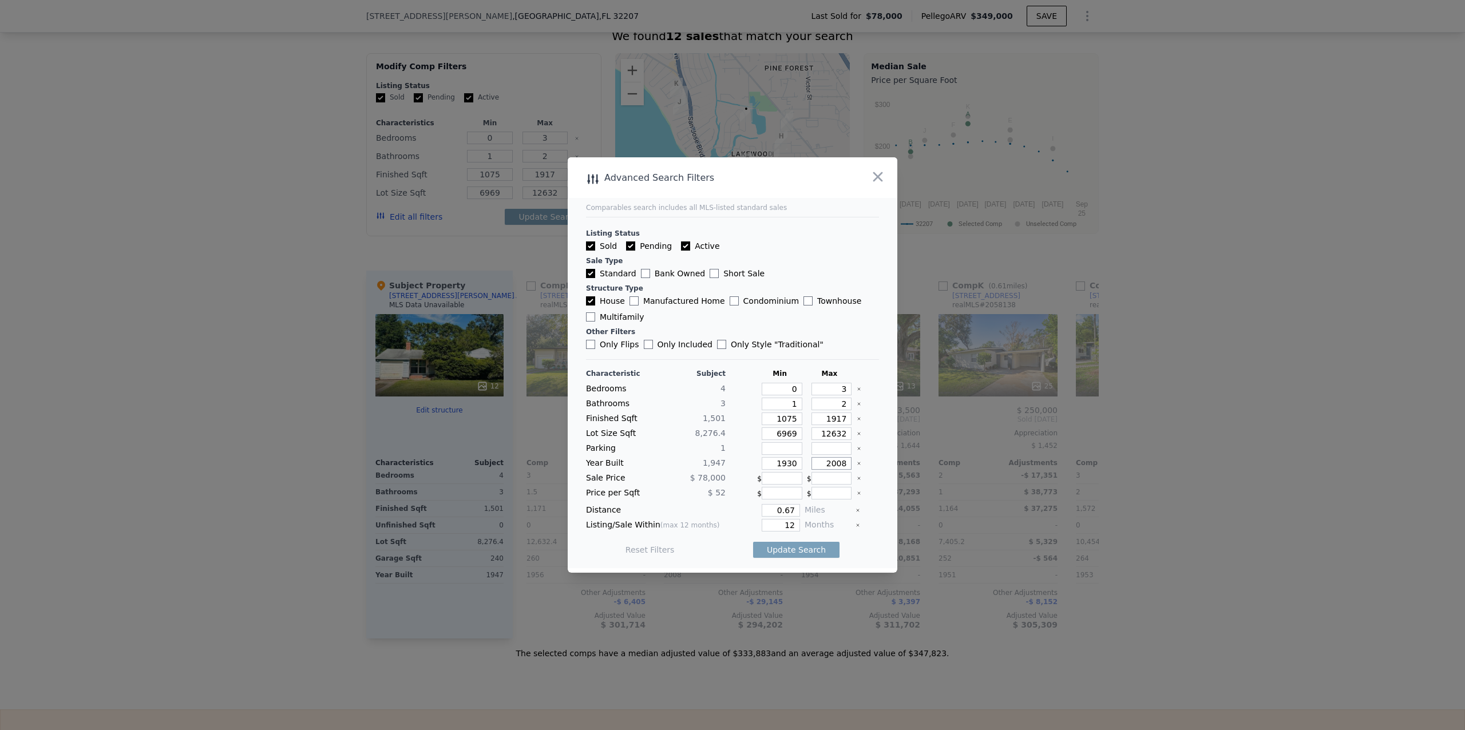
click at [834, 465] on input "2008" at bounding box center [832, 463] width 41 height 13
type input "2"
type input "1960"
click at [789, 511] on input "0.67" at bounding box center [781, 510] width 38 height 13
type input "2"
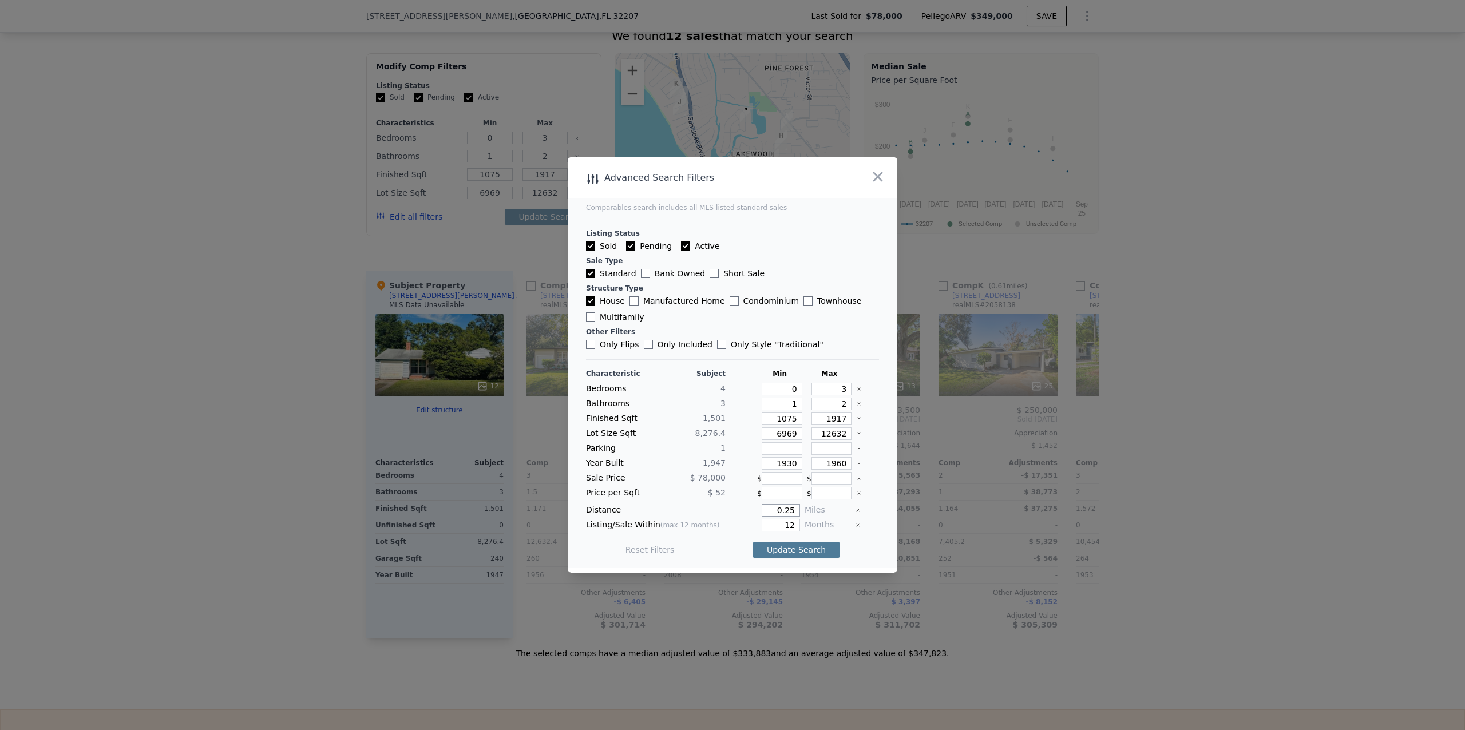
type input "0.25"
click at [797, 546] on button "Update Search" at bounding box center [796, 550] width 86 height 16
click at [873, 177] on icon "button" at bounding box center [878, 177] width 16 height 16
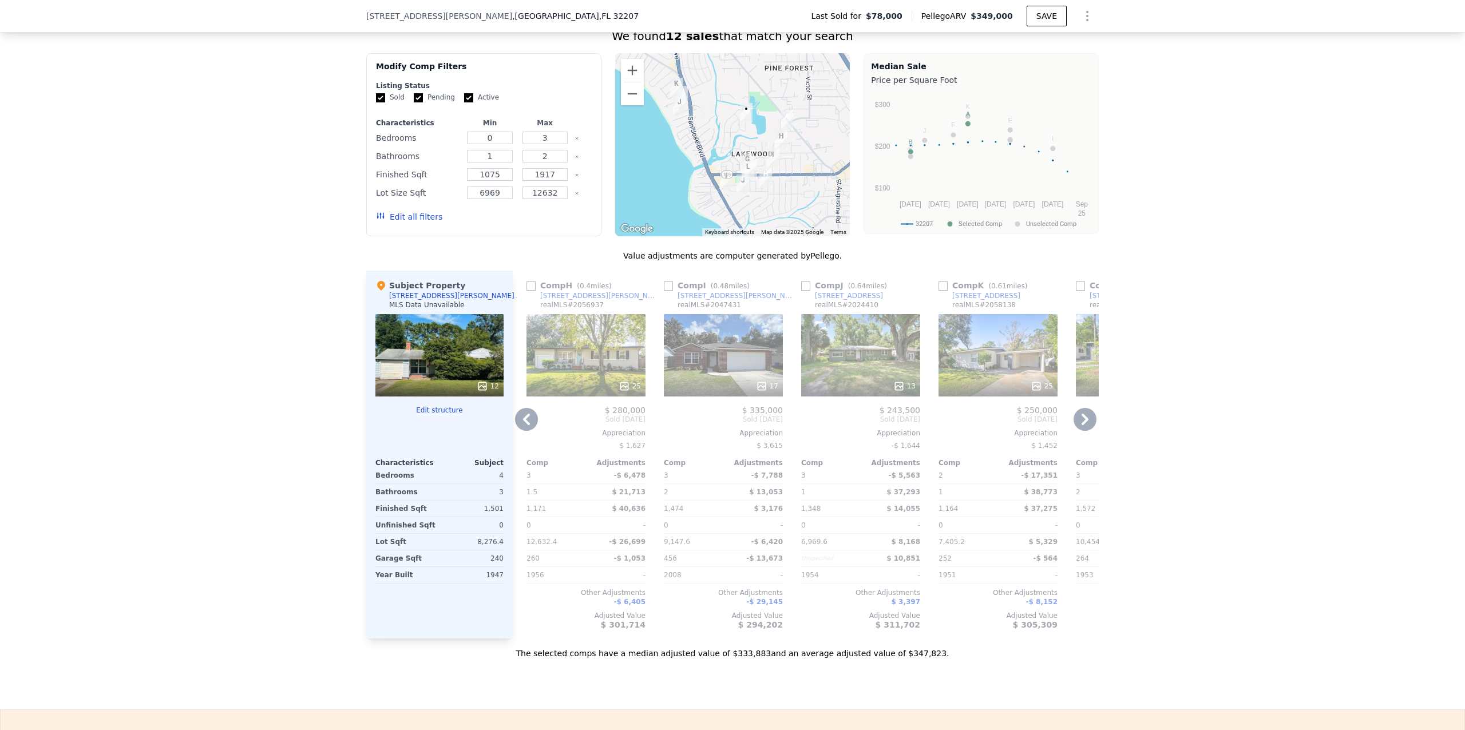
click at [527, 291] on input "checkbox" at bounding box center [531, 286] width 9 height 9
checkbox input "true"
click at [664, 291] on input "checkbox" at bounding box center [668, 286] width 9 height 9
checkbox input "true"
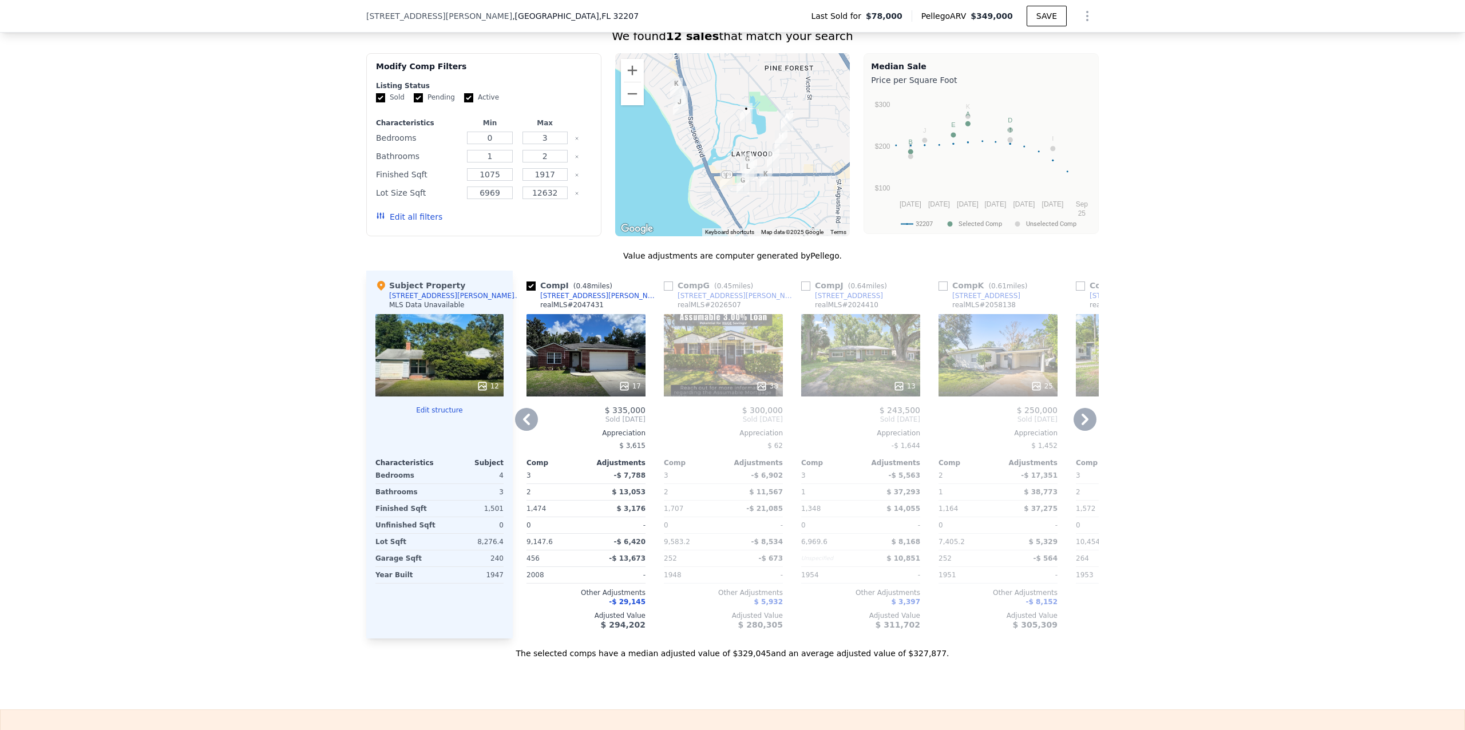
click at [1077, 431] on icon at bounding box center [1085, 419] width 23 height 23
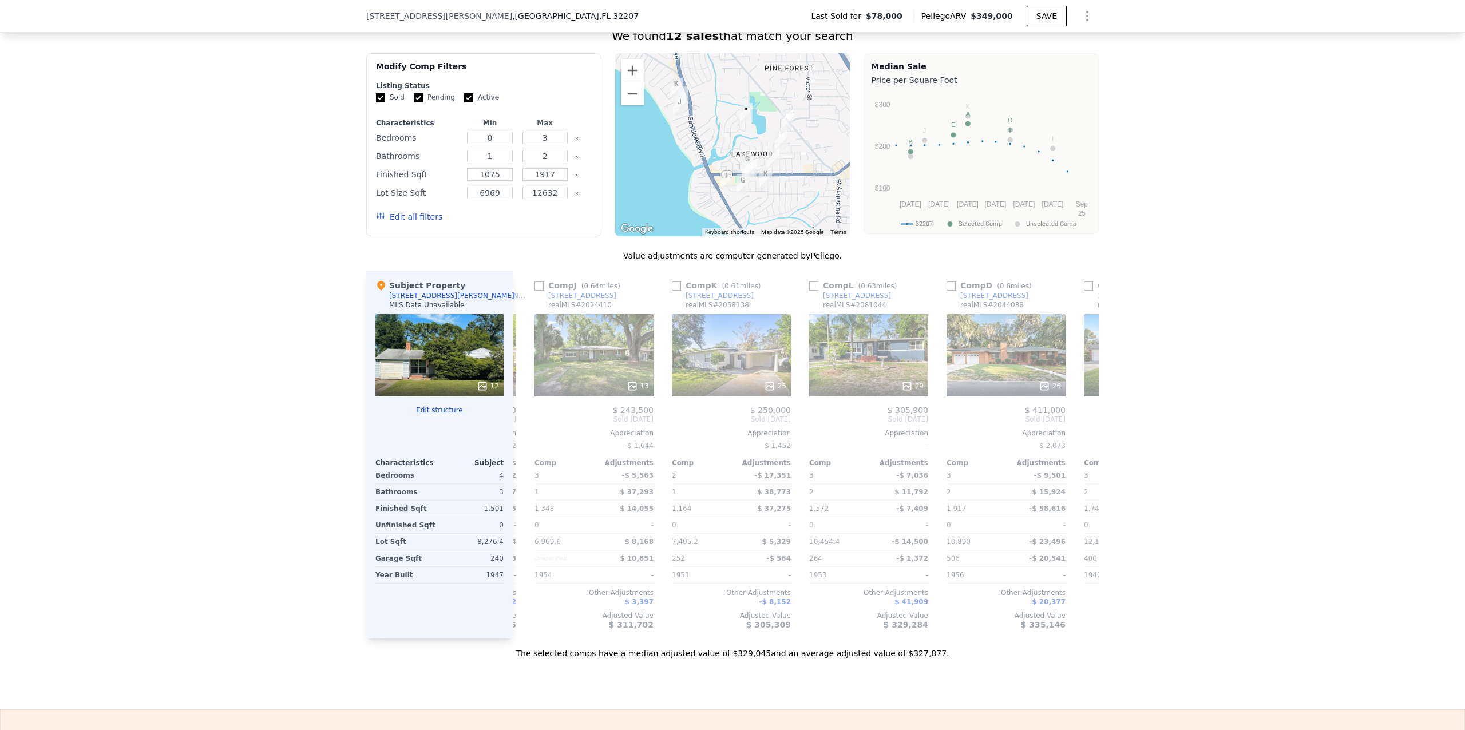
scroll to position [0, 824]
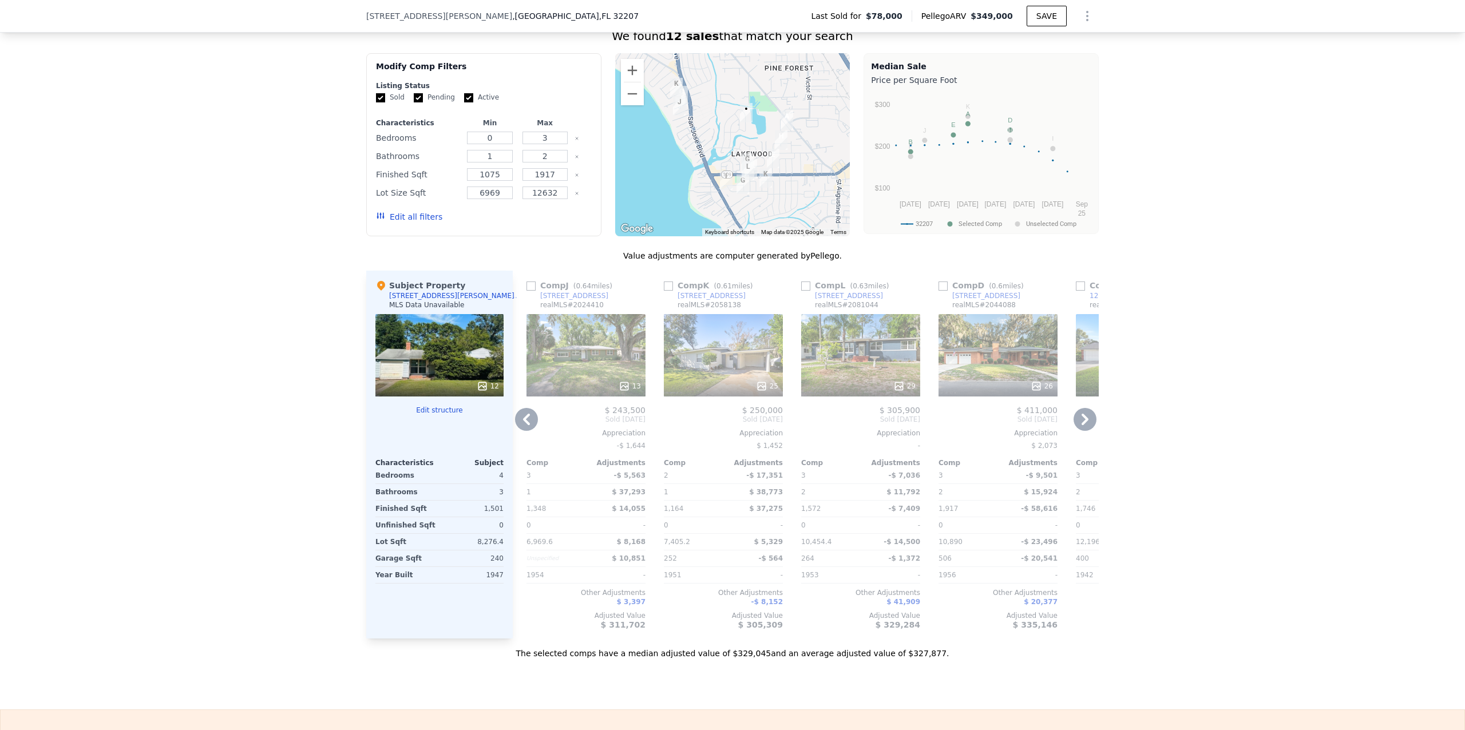
click at [1077, 431] on icon at bounding box center [1085, 419] width 23 height 23
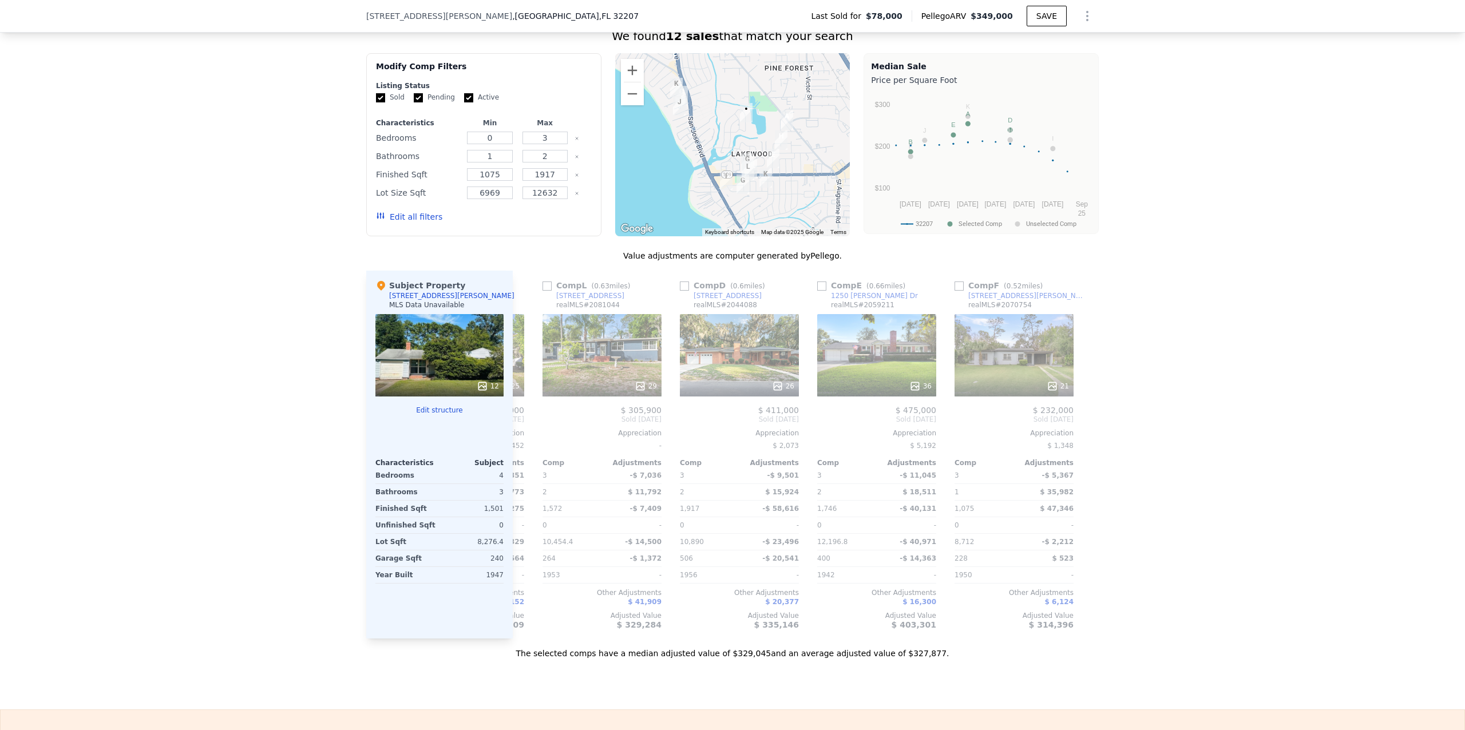
scroll to position [0, 1090]
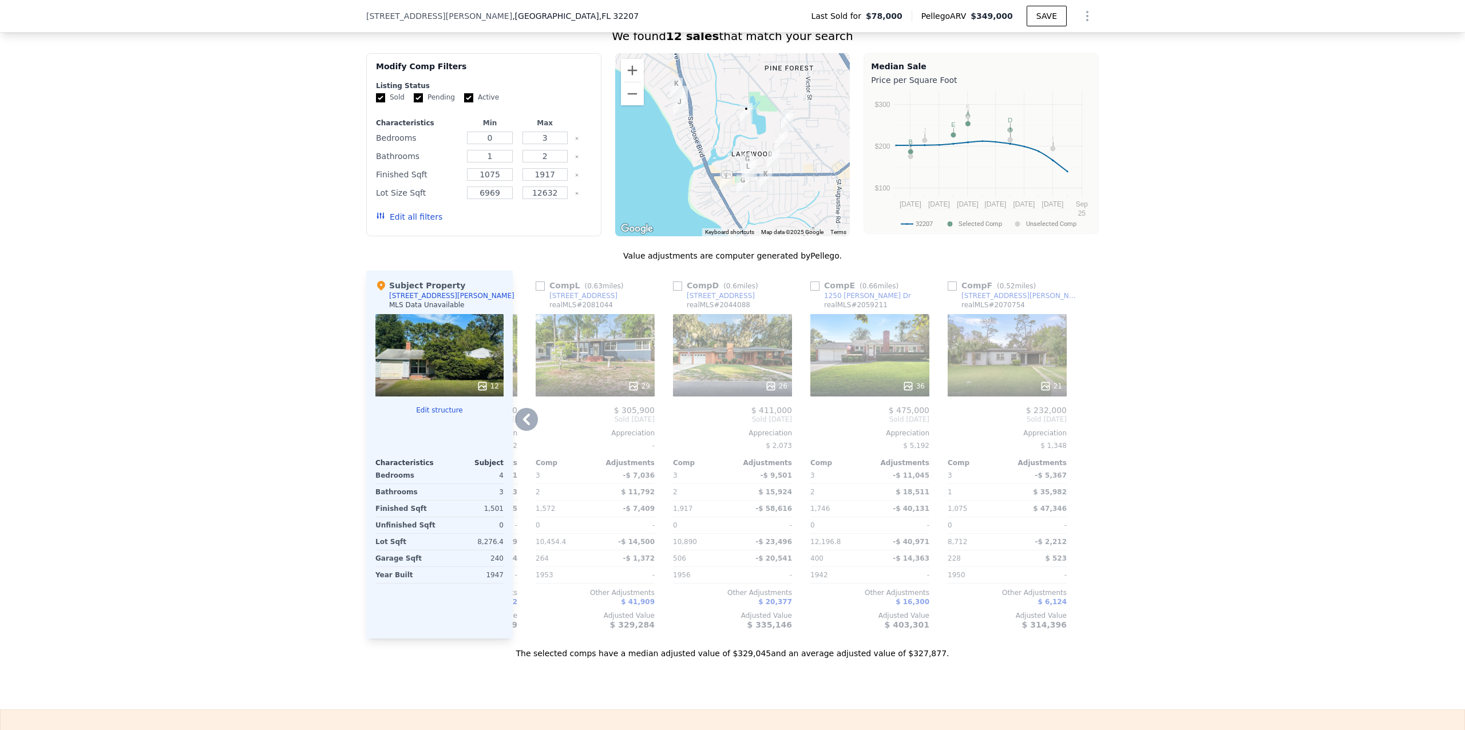
click at [1081, 435] on div at bounding box center [1090, 455] width 18 height 368
click at [948, 291] on input "checkbox" at bounding box center [952, 286] width 9 height 9
checkbox input "true"
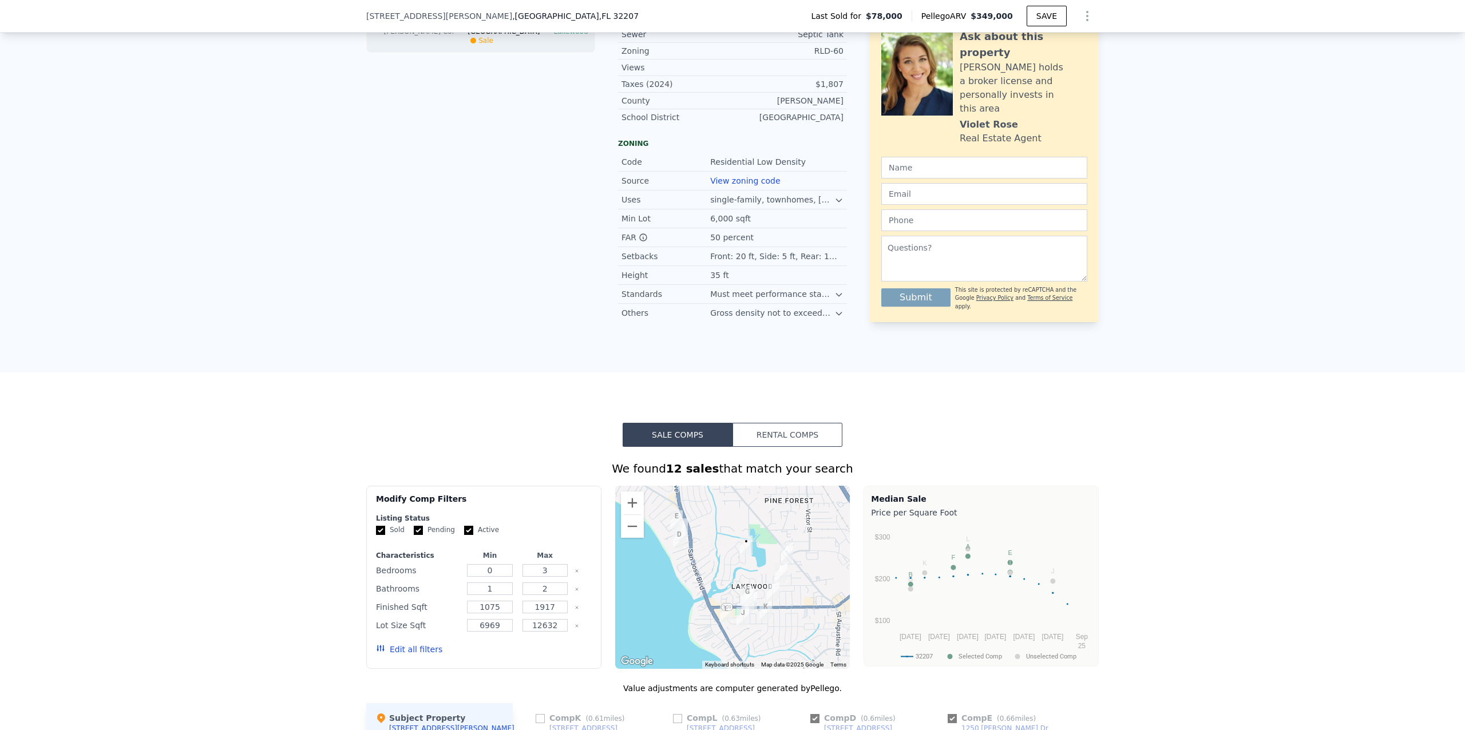
type input "6969.6"
type input "12632.4"
checkbox input "false"
checkbox input "true"
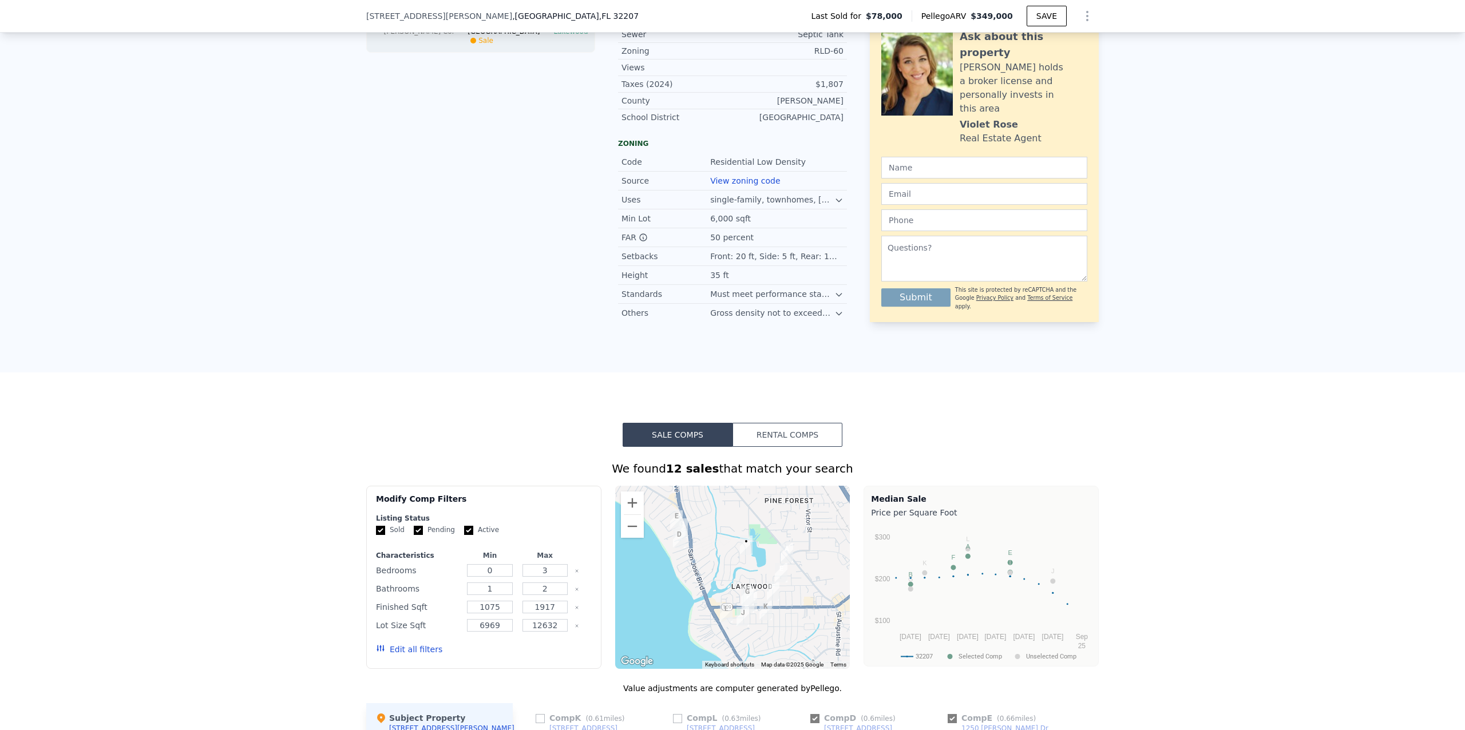
checkbox input "true"
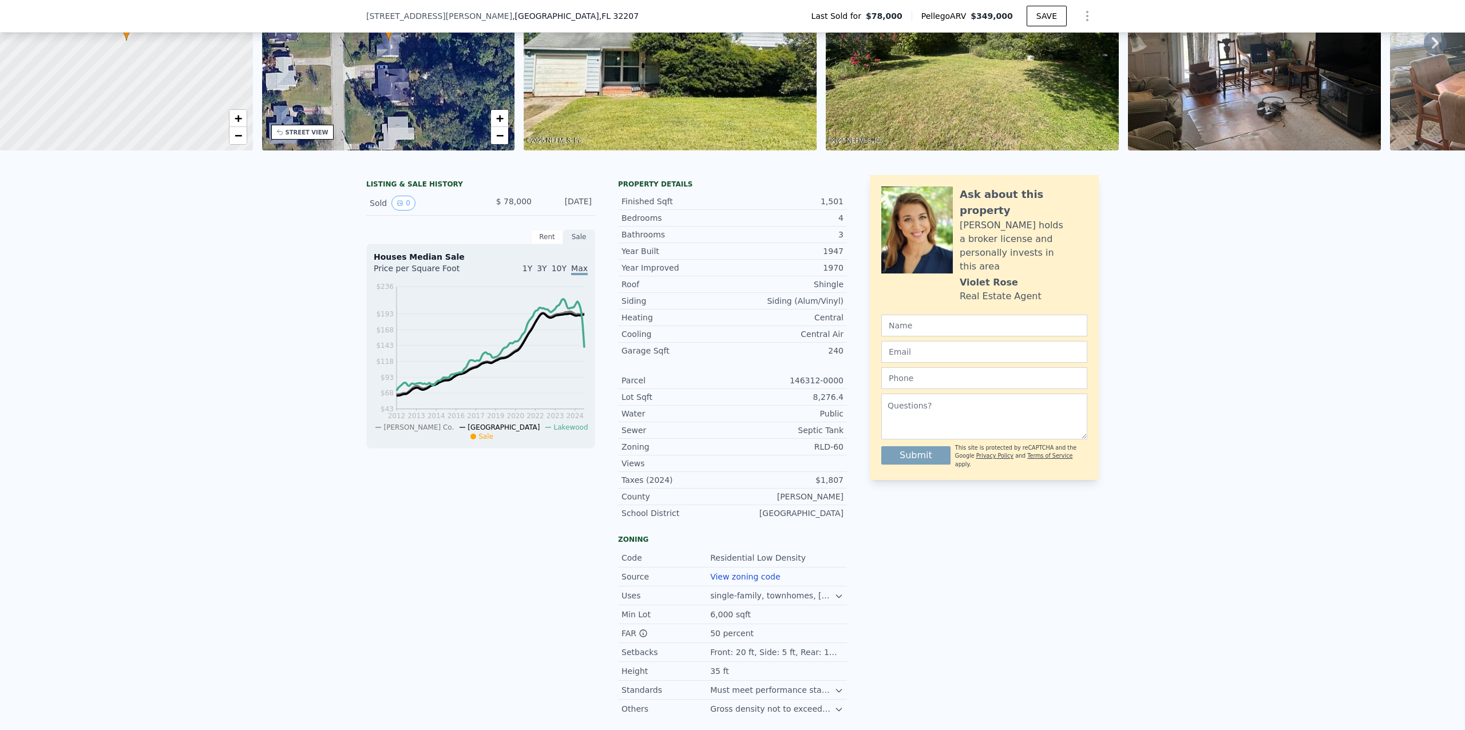
scroll to position [0, 0]
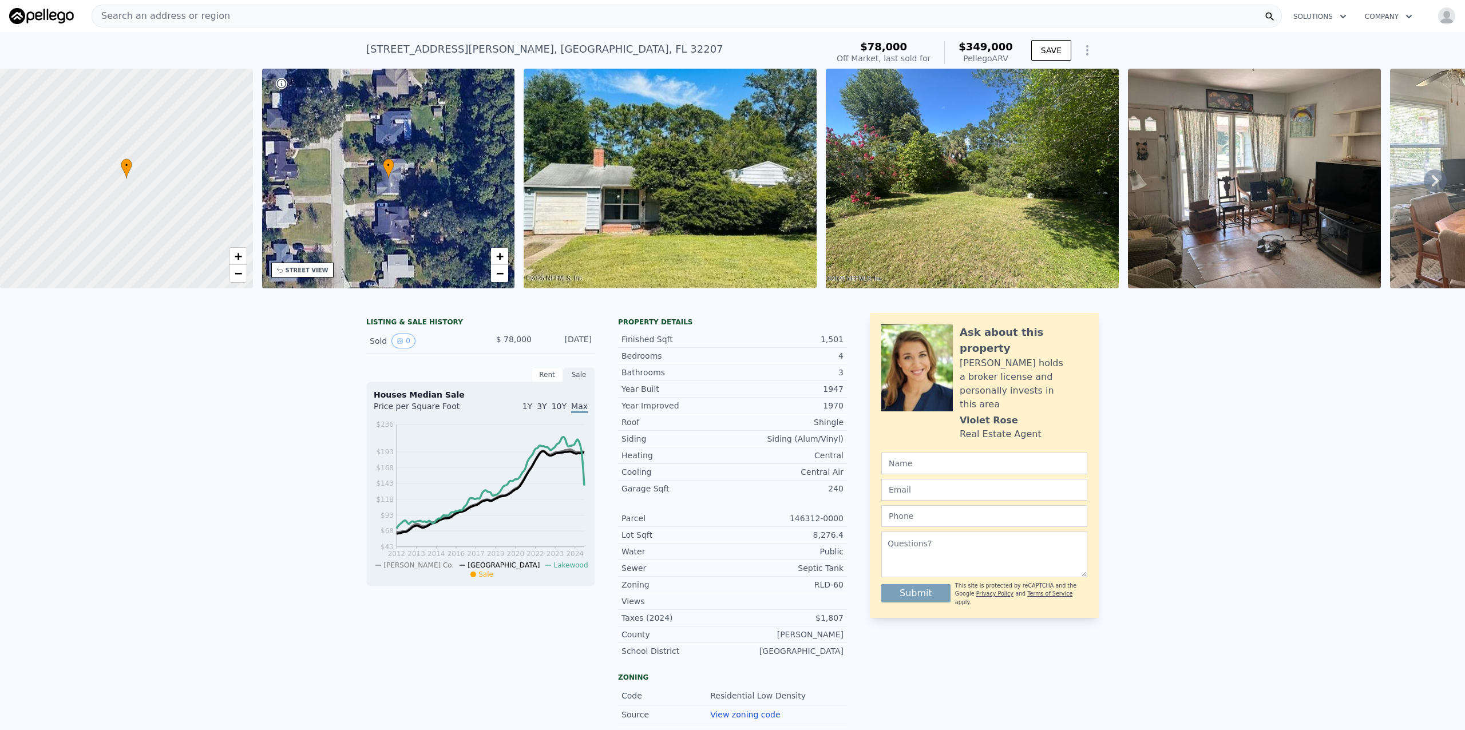
click at [242, 13] on div "Search an address or region" at bounding box center [687, 16] width 1191 height 23
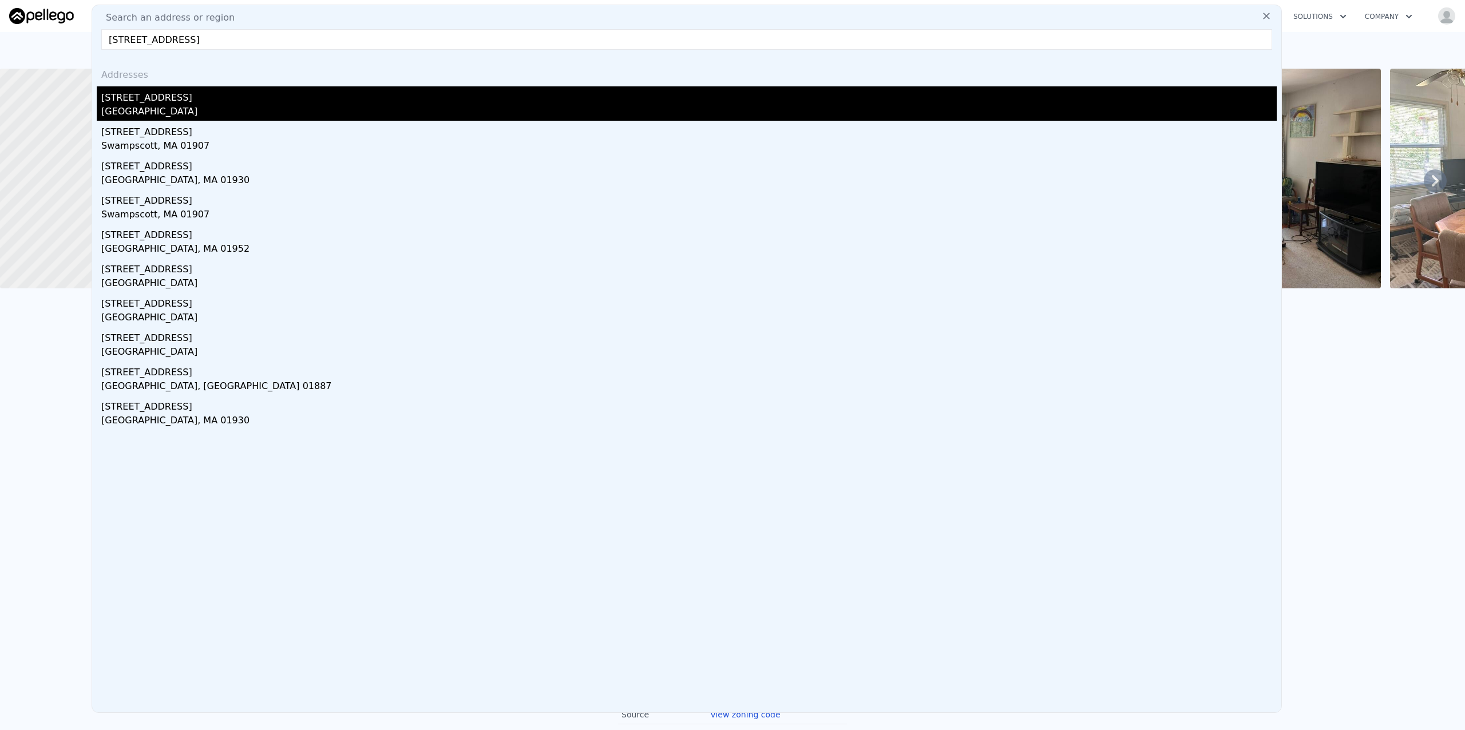
type input "[STREET_ADDRESS]"
click at [143, 114] on div "[GEOGRAPHIC_DATA]" at bounding box center [689, 113] width 1176 height 16
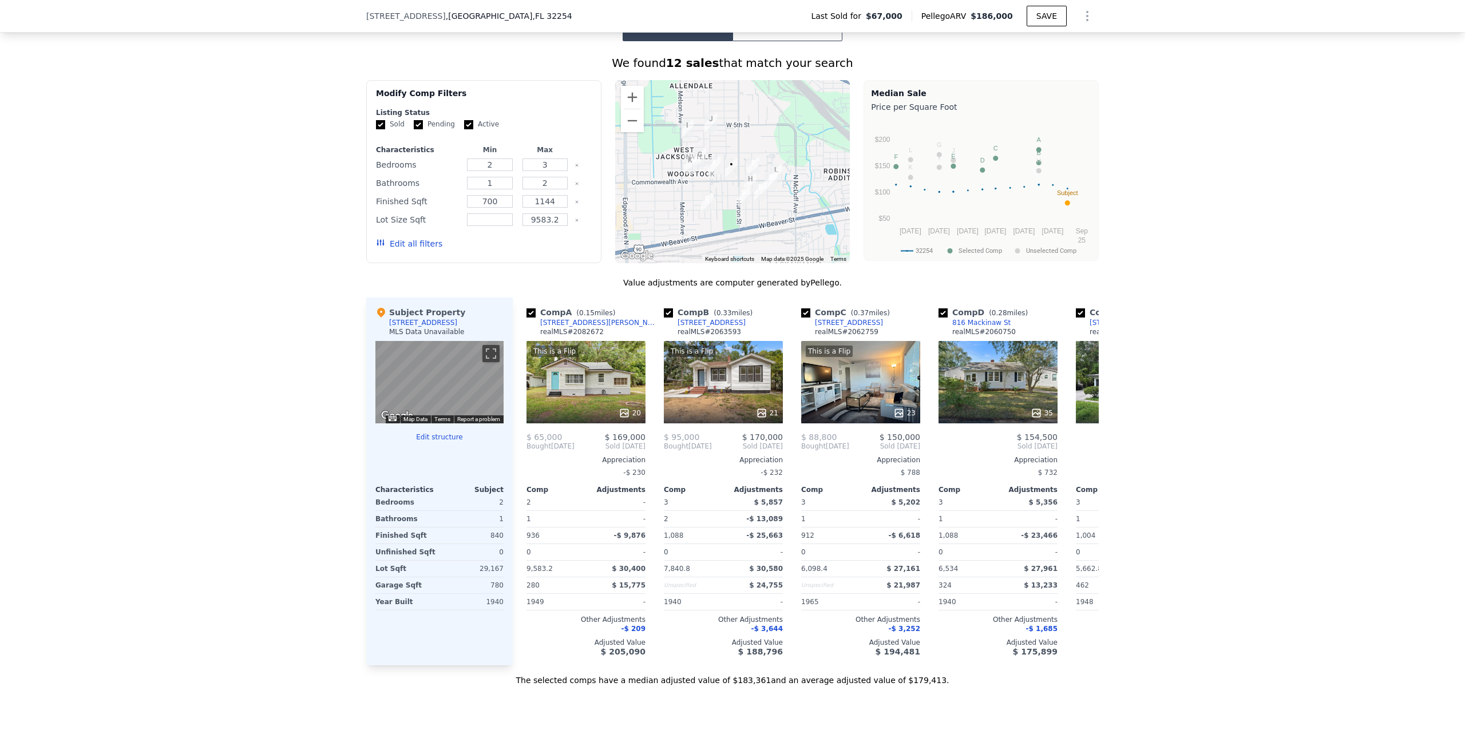
scroll to position [912, 0]
